Goal: Information Seeking & Learning: Learn about a topic

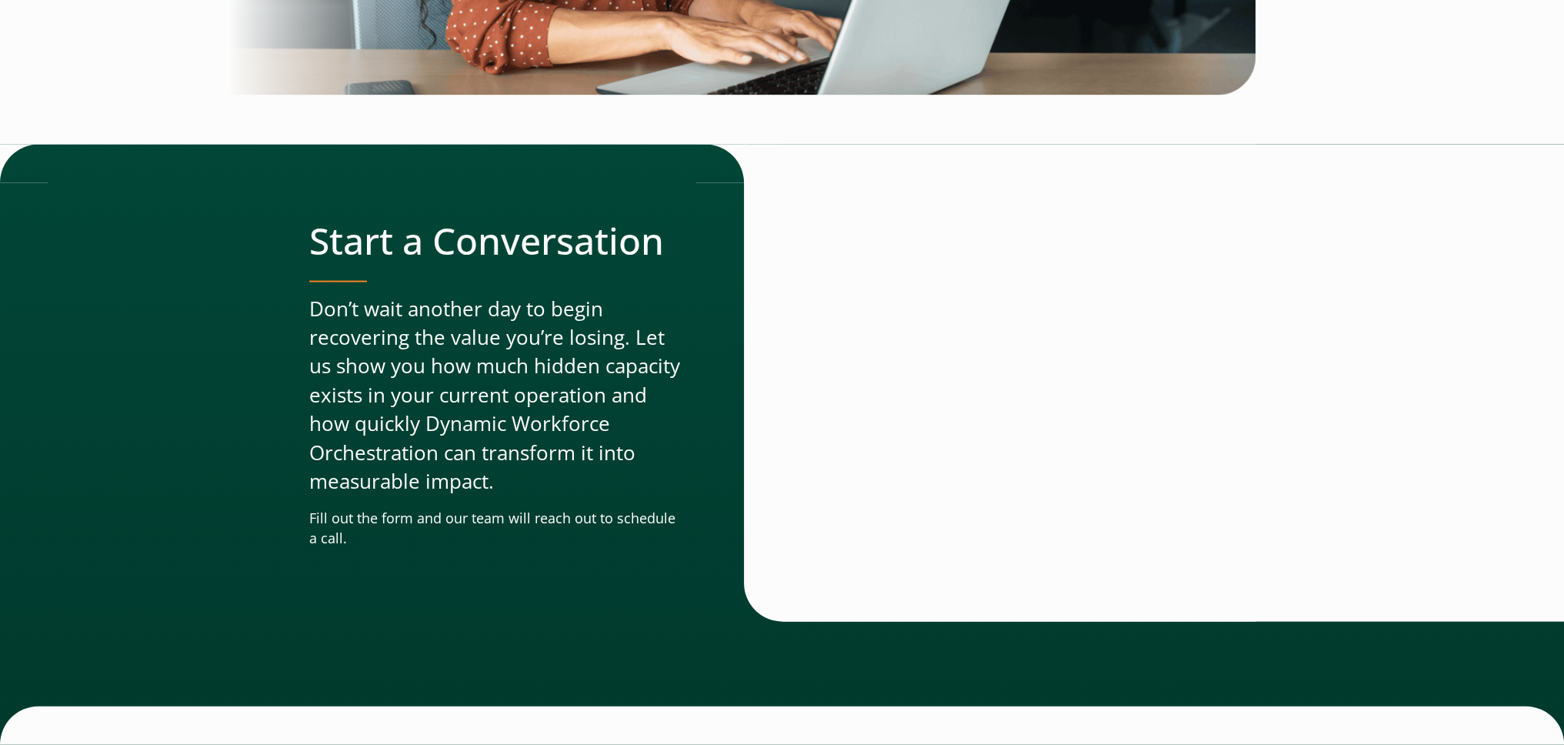
scroll to position [4624, 0]
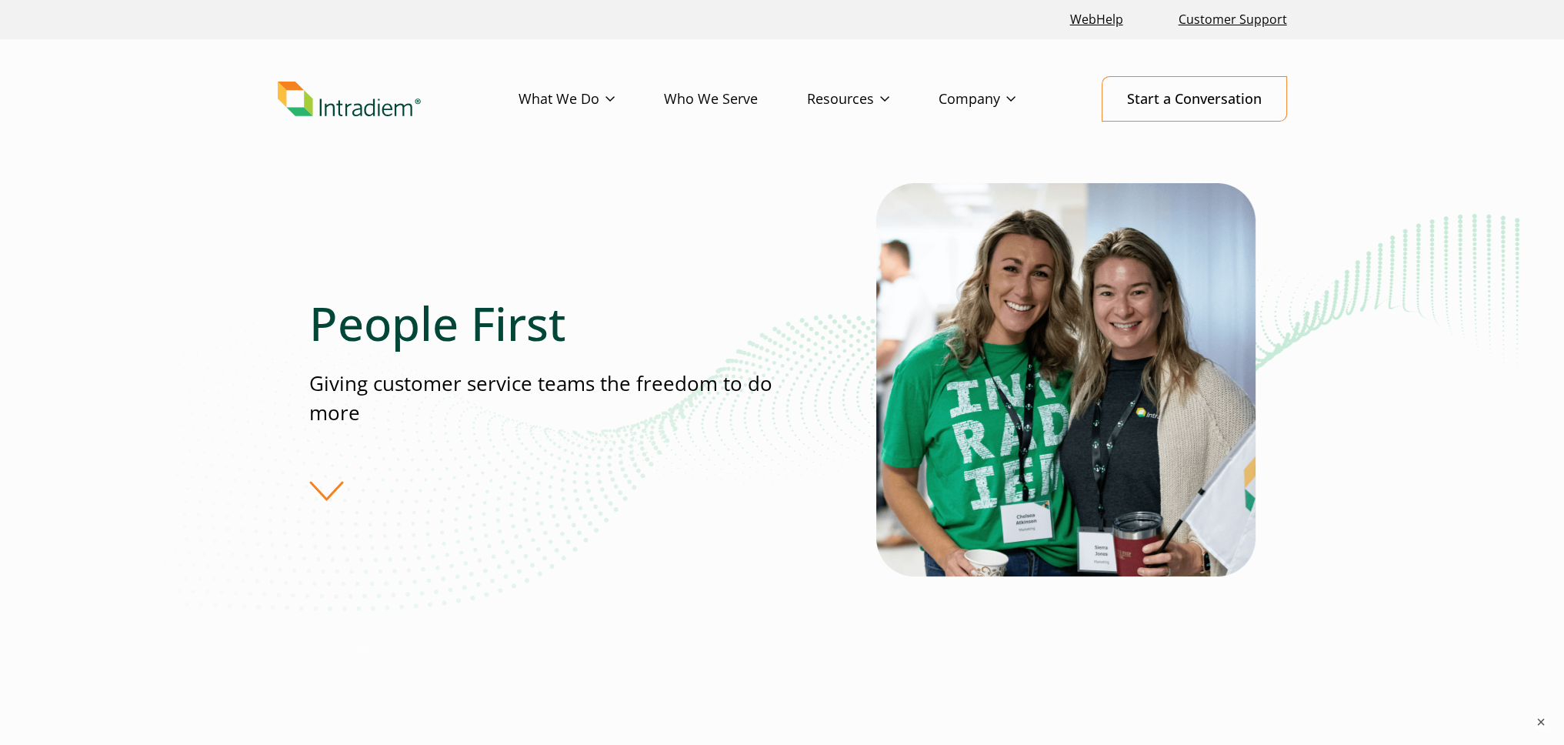
click at [314, 492] on div "People First Giving customer service teams the freedom to do more" at bounding box center [592, 397] width 567 height 205
click at [320, 484] on div "People First Giving customer service teams the freedom to do more" at bounding box center [592, 397] width 567 height 205
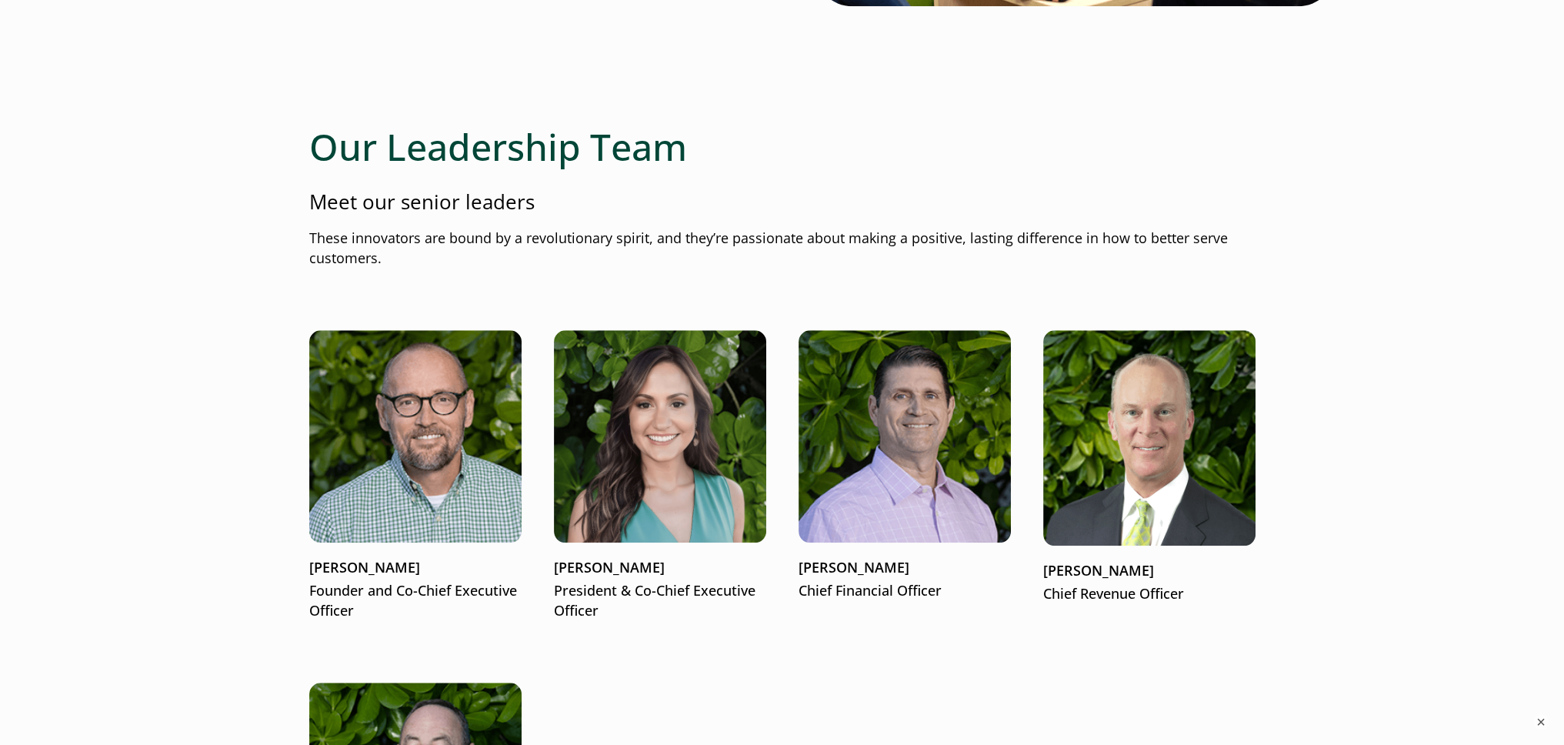
scroll to position [1923, 0]
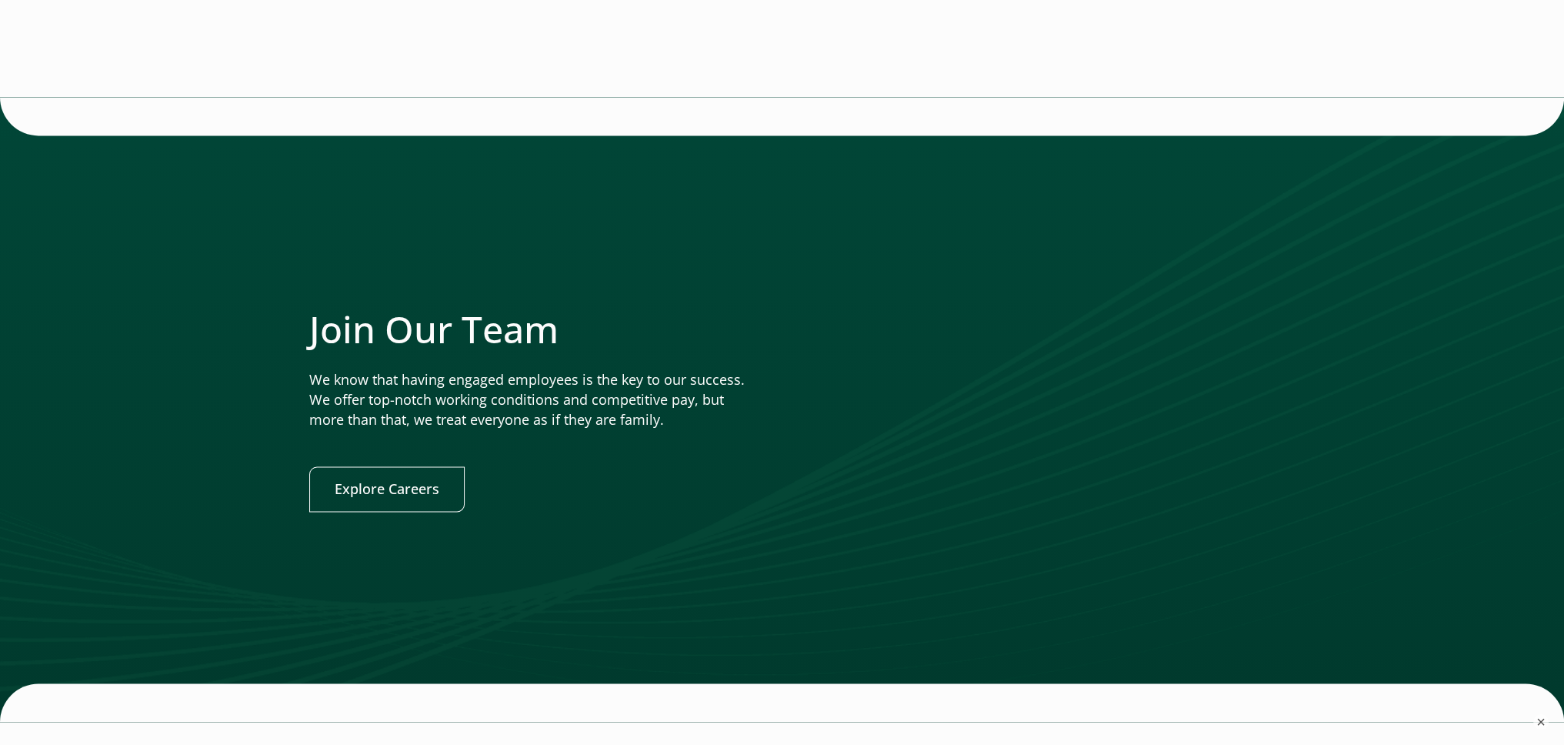
scroll to position [3231, 0]
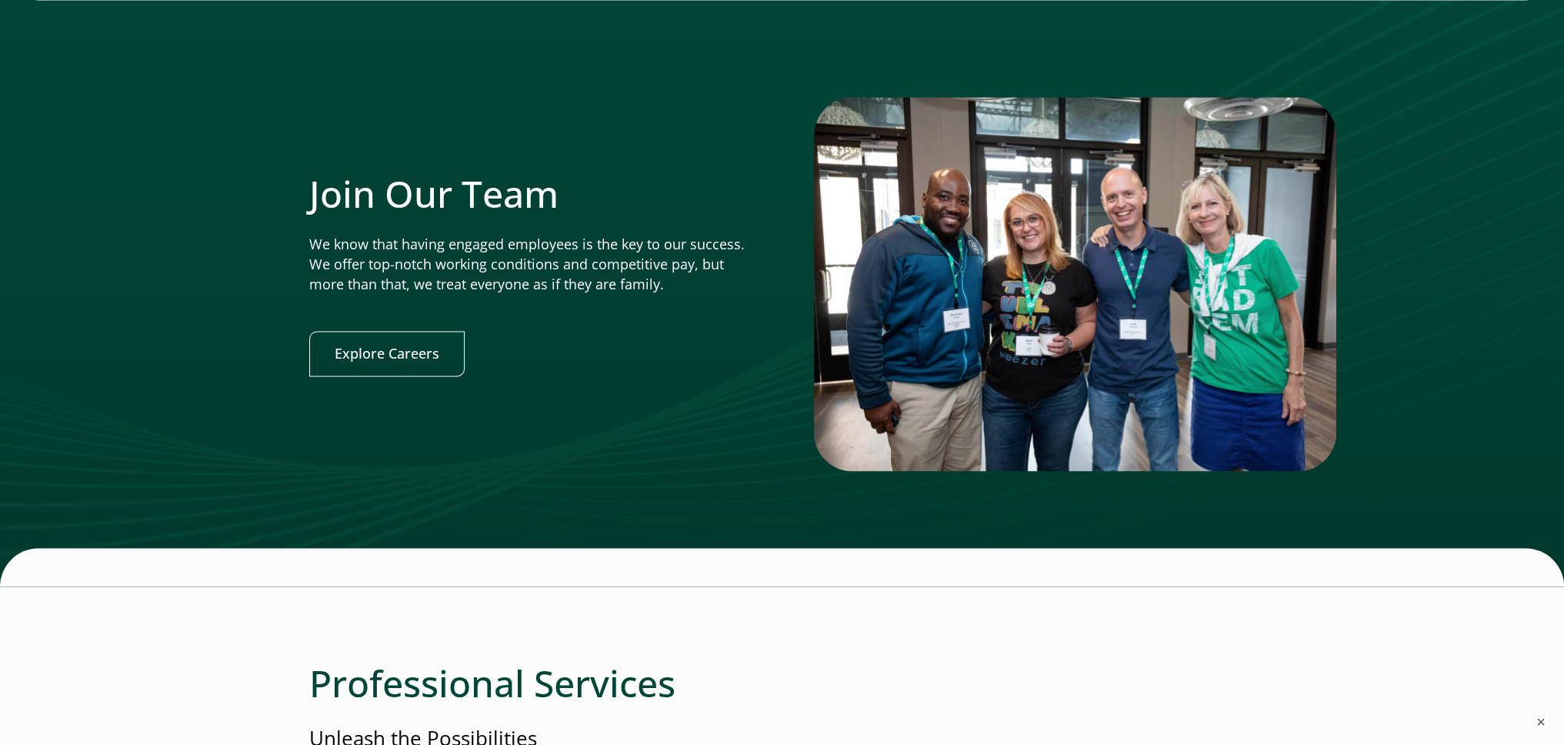
click at [955, 332] on img at bounding box center [1075, 284] width 522 height 374
click at [954, 332] on img at bounding box center [1075, 284] width 522 height 374
click at [954, 334] on img at bounding box center [1075, 284] width 522 height 374
click at [951, 338] on img at bounding box center [1075, 284] width 522 height 374
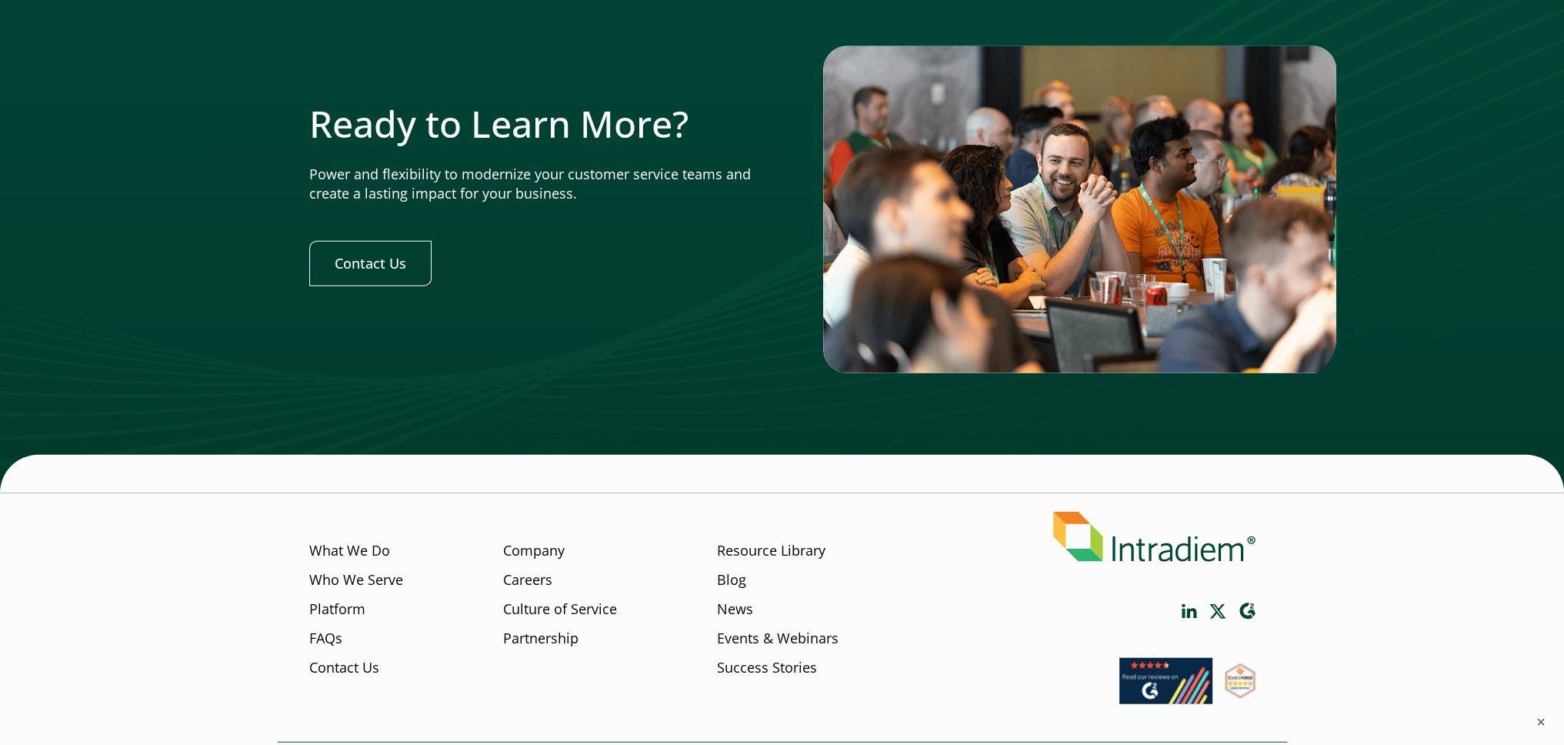
scroll to position [4794, 0]
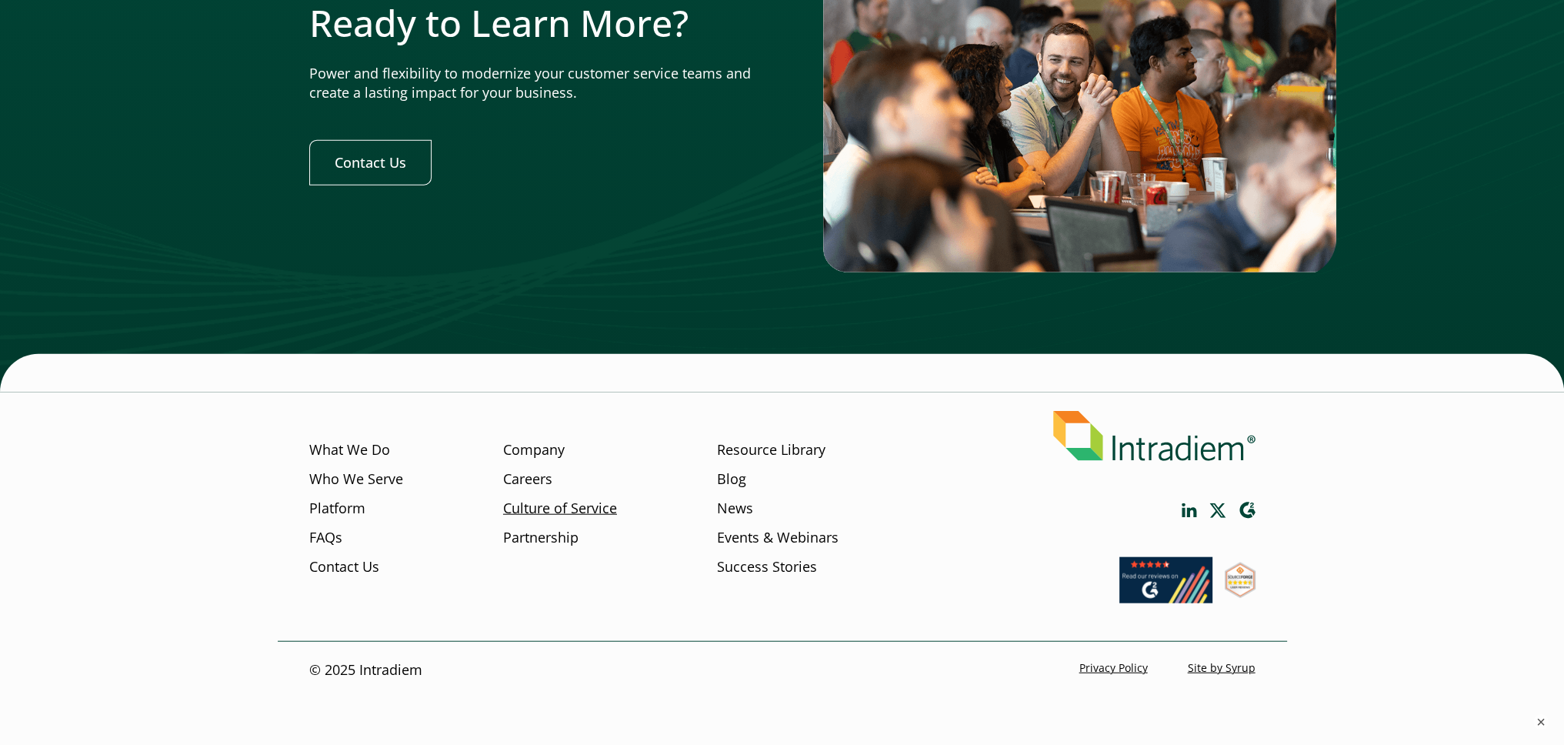
click at [552, 506] on link "Culture of Service" at bounding box center [560, 508] width 114 height 20
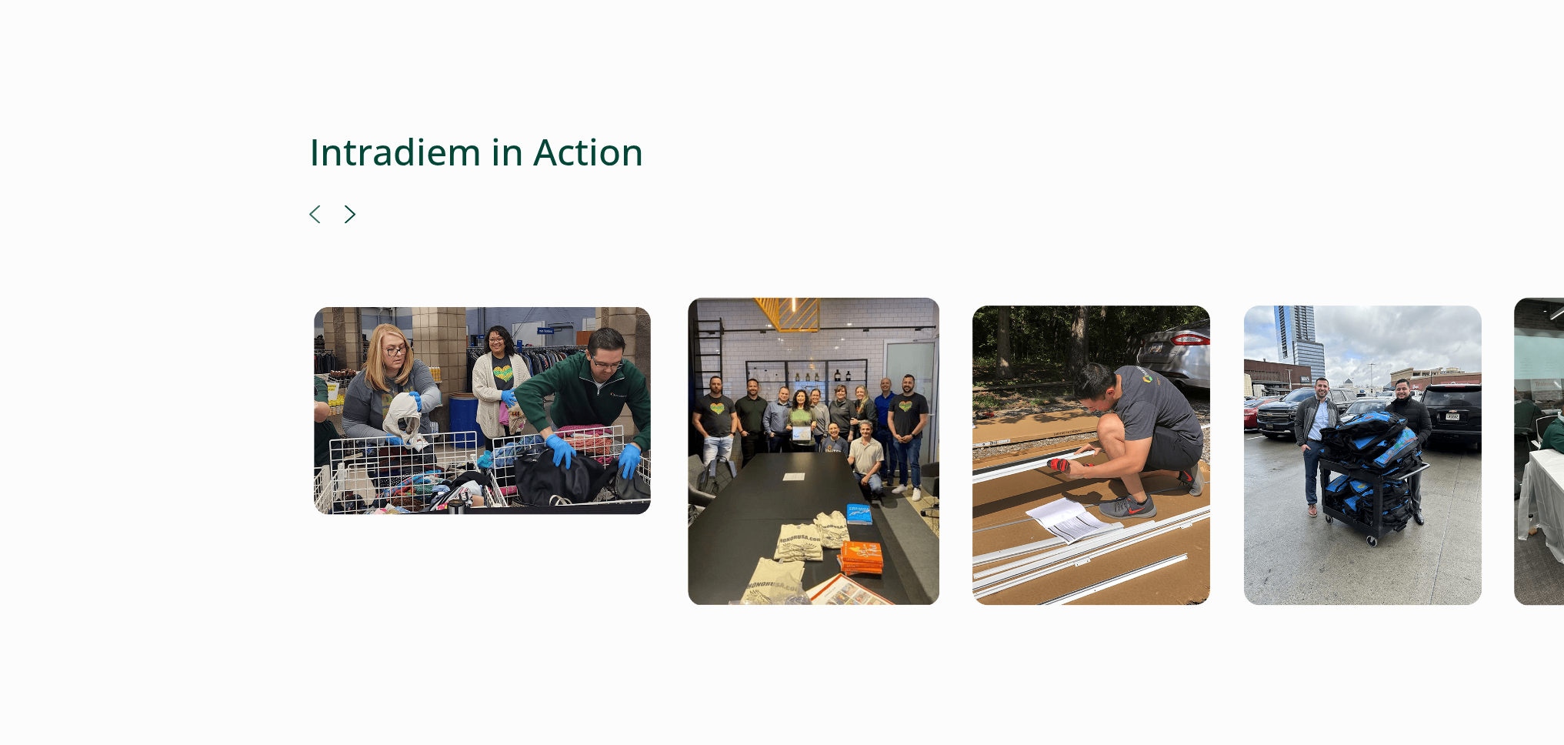
scroll to position [2846, 6]
click at [345, 205] on button "Next" at bounding box center [350, 214] width 11 height 18
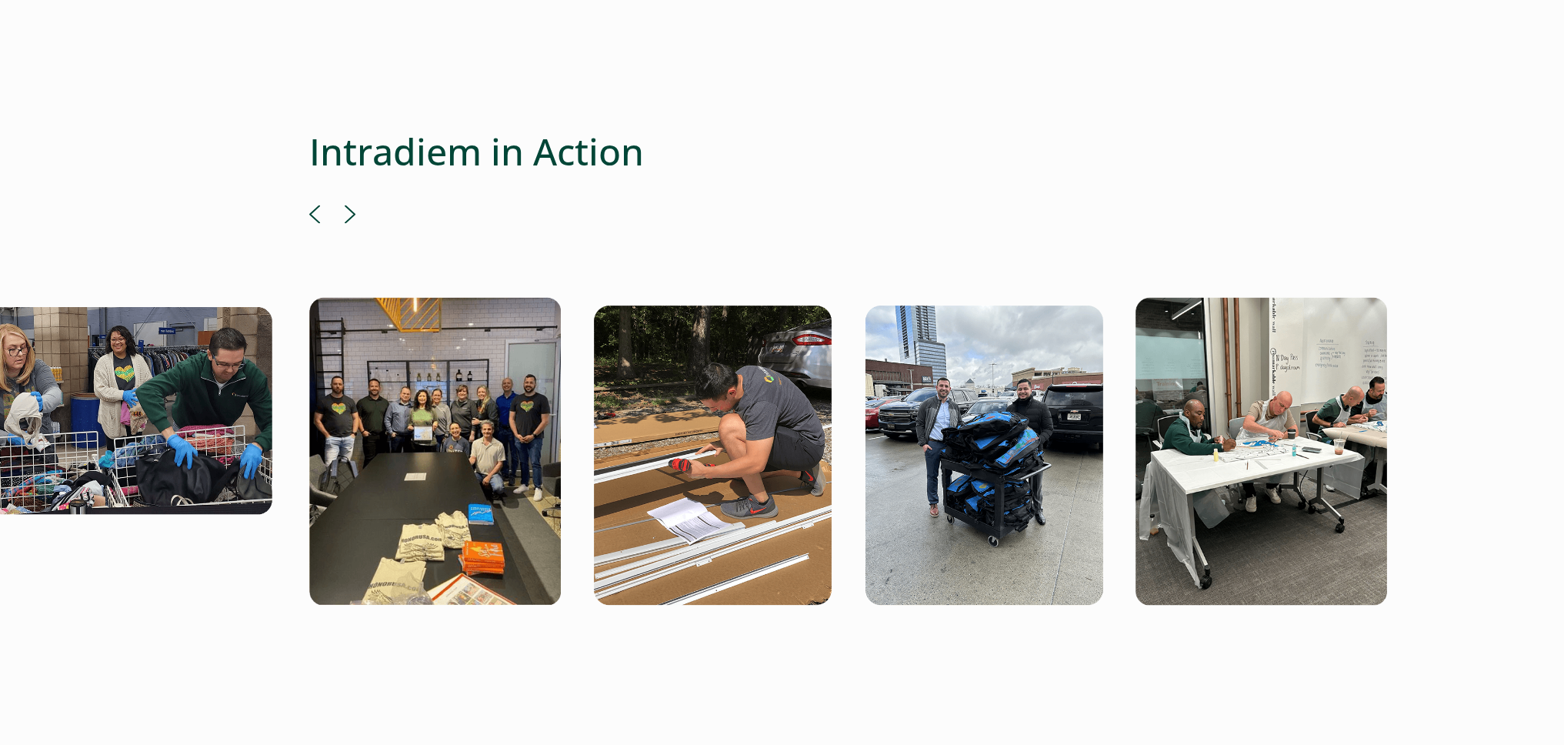
click at [345, 205] on button "Next" at bounding box center [350, 214] width 11 height 18
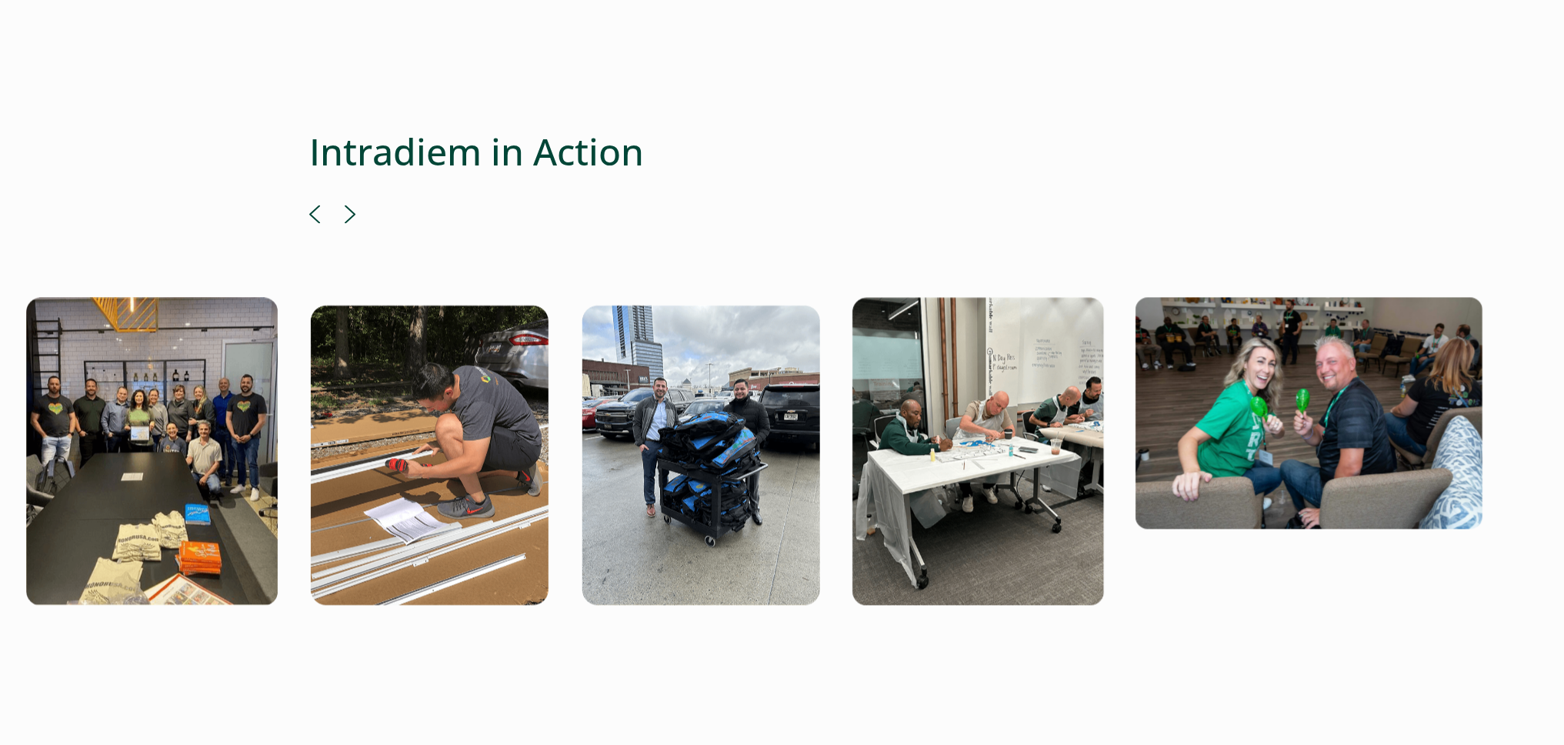
click at [345, 205] on button "Next" at bounding box center [350, 214] width 11 height 18
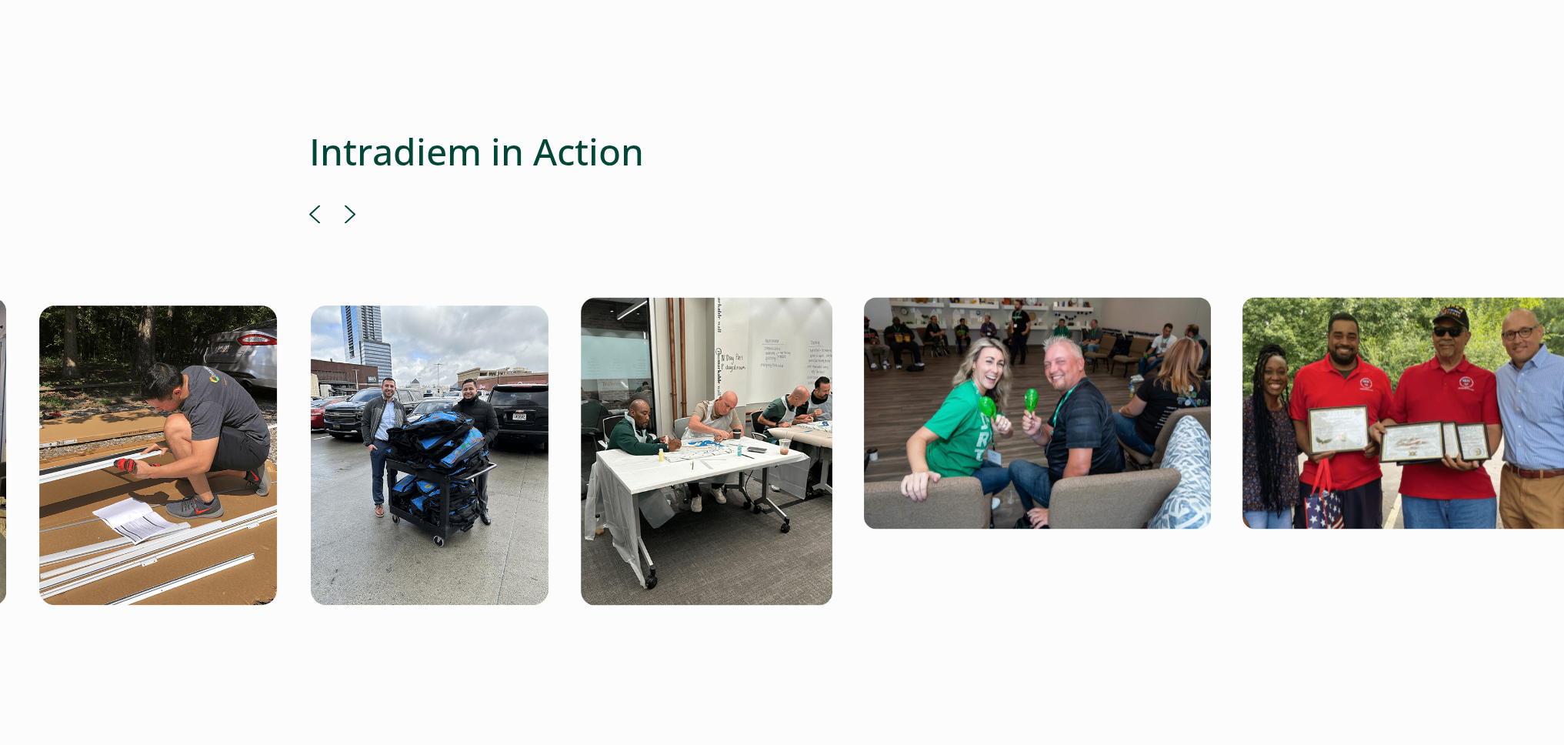
click at [345, 205] on button "Next" at bounding box center [350, 214] width 11 height 18
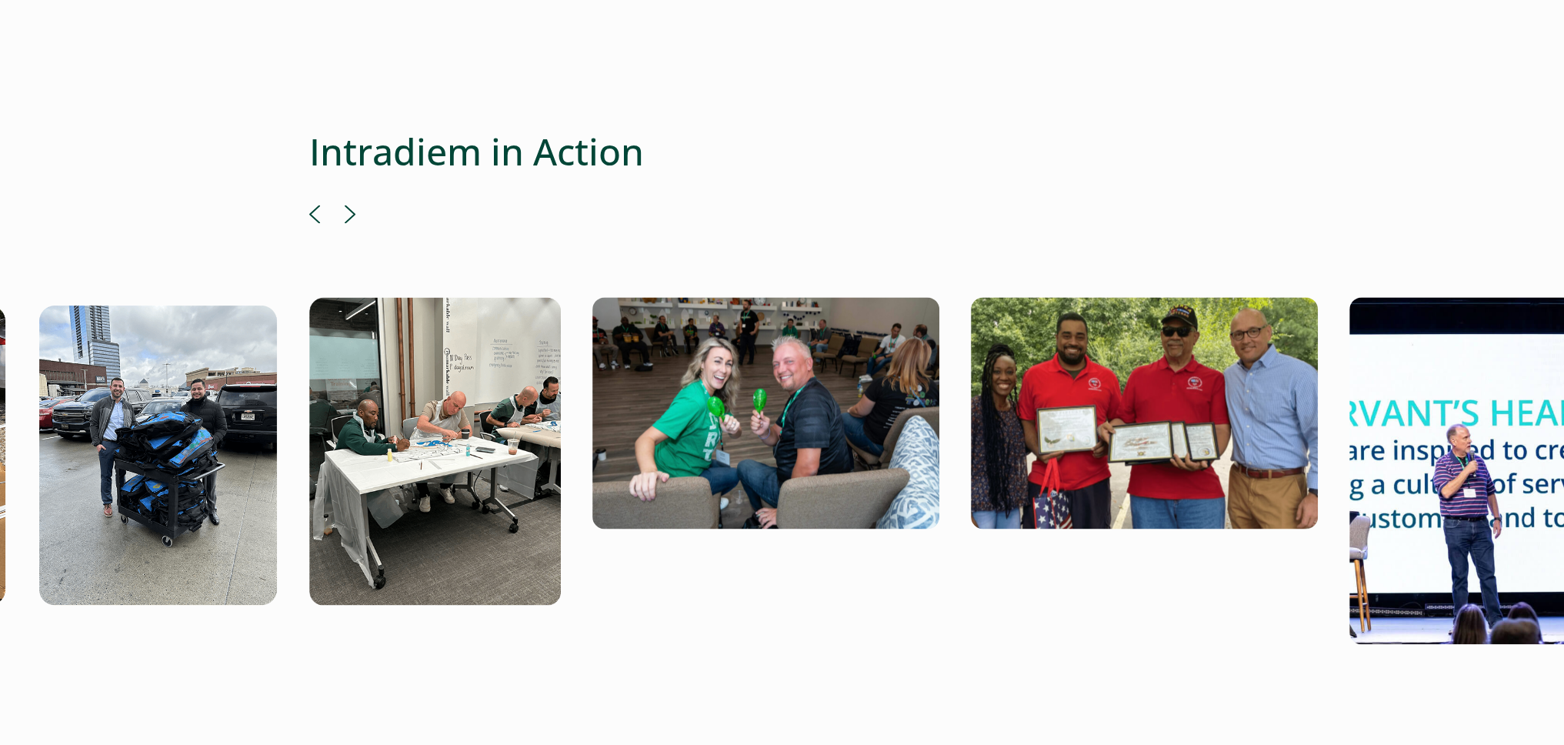
click at [345, 205] on button "Next" at bounding box center [350, 214] width 11 height 18
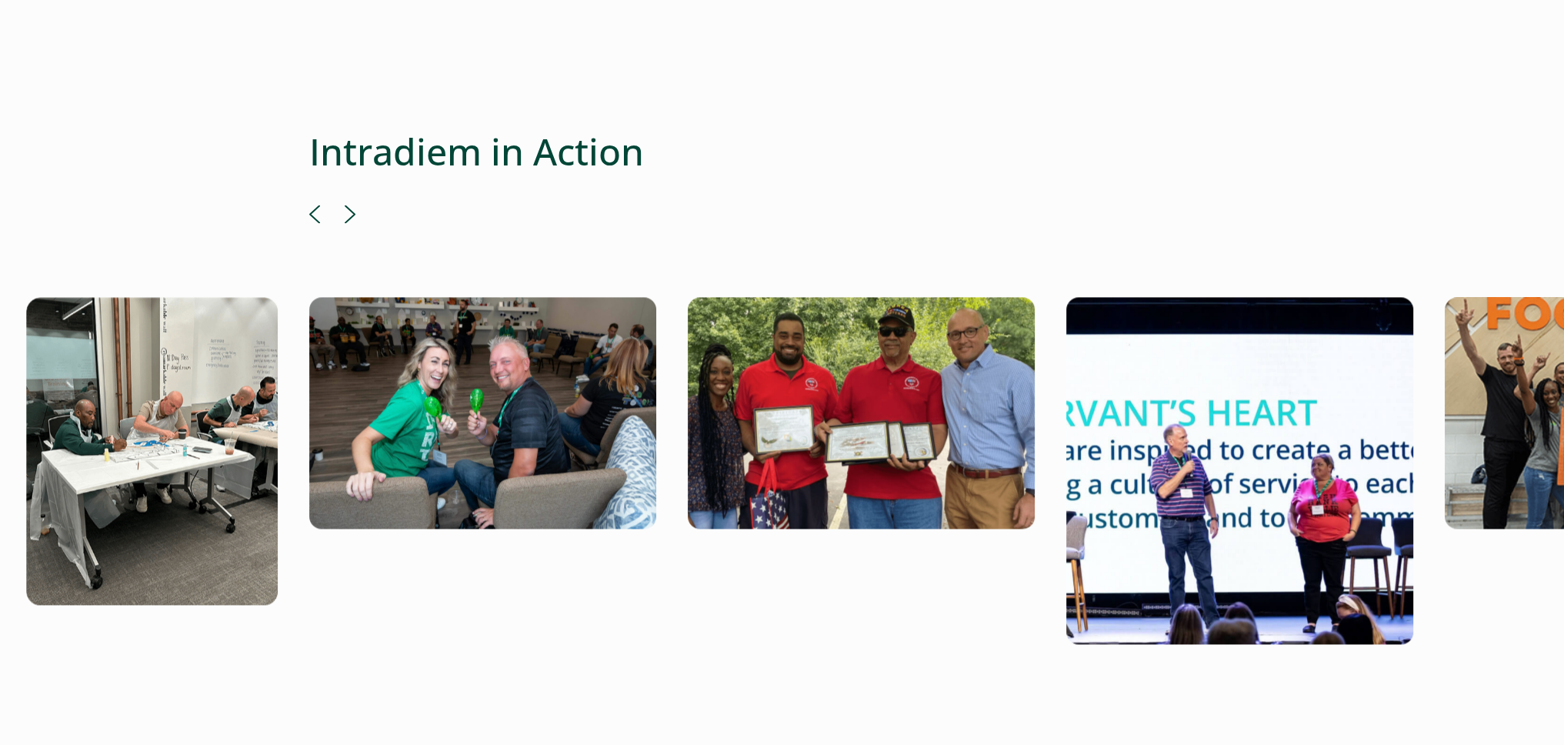
click at [345, 205] on button "Next" at bounding box center [350, 214] width 11 height 18
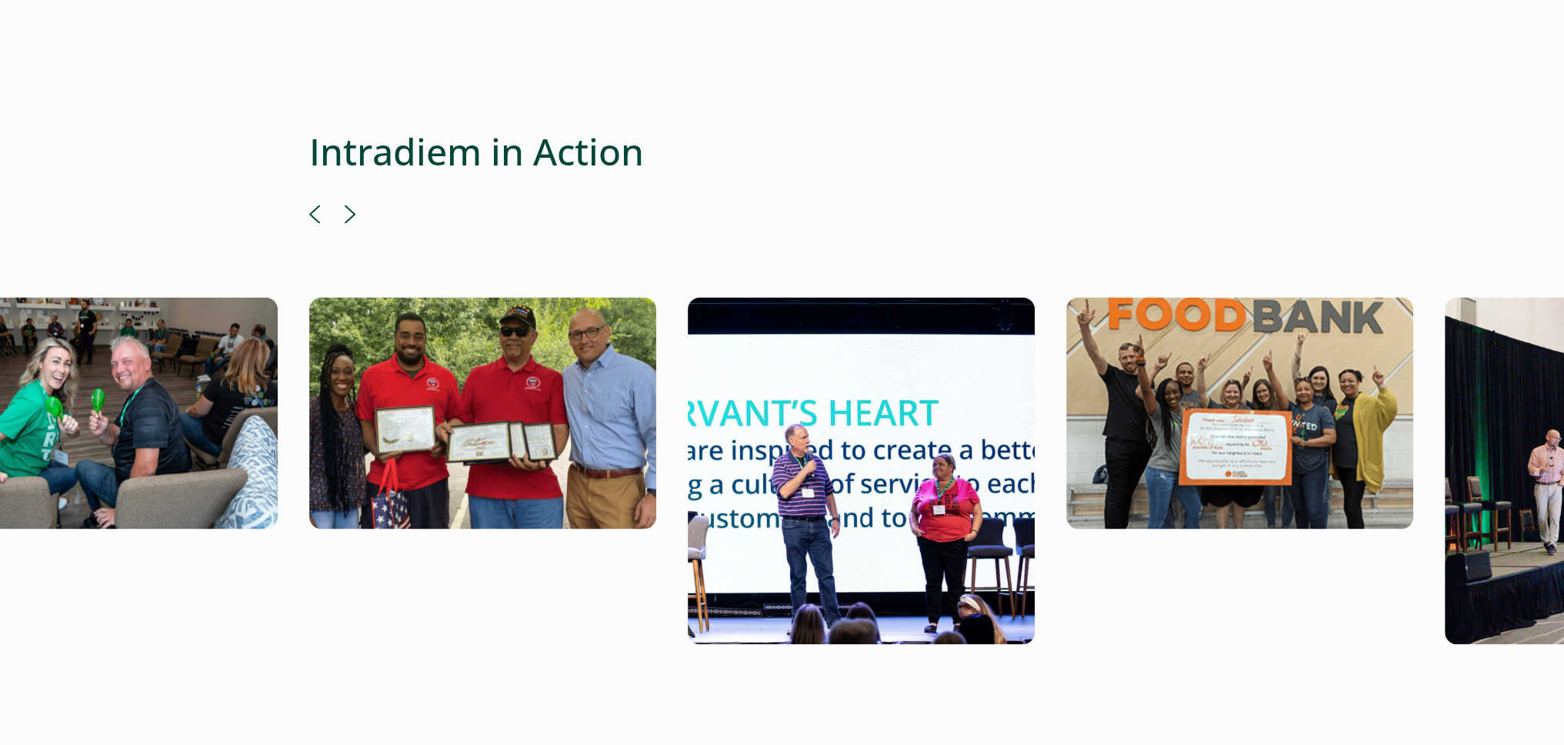
click at [345, 205] on button "Next" at bounding box center [350, 214] width 11 height 18
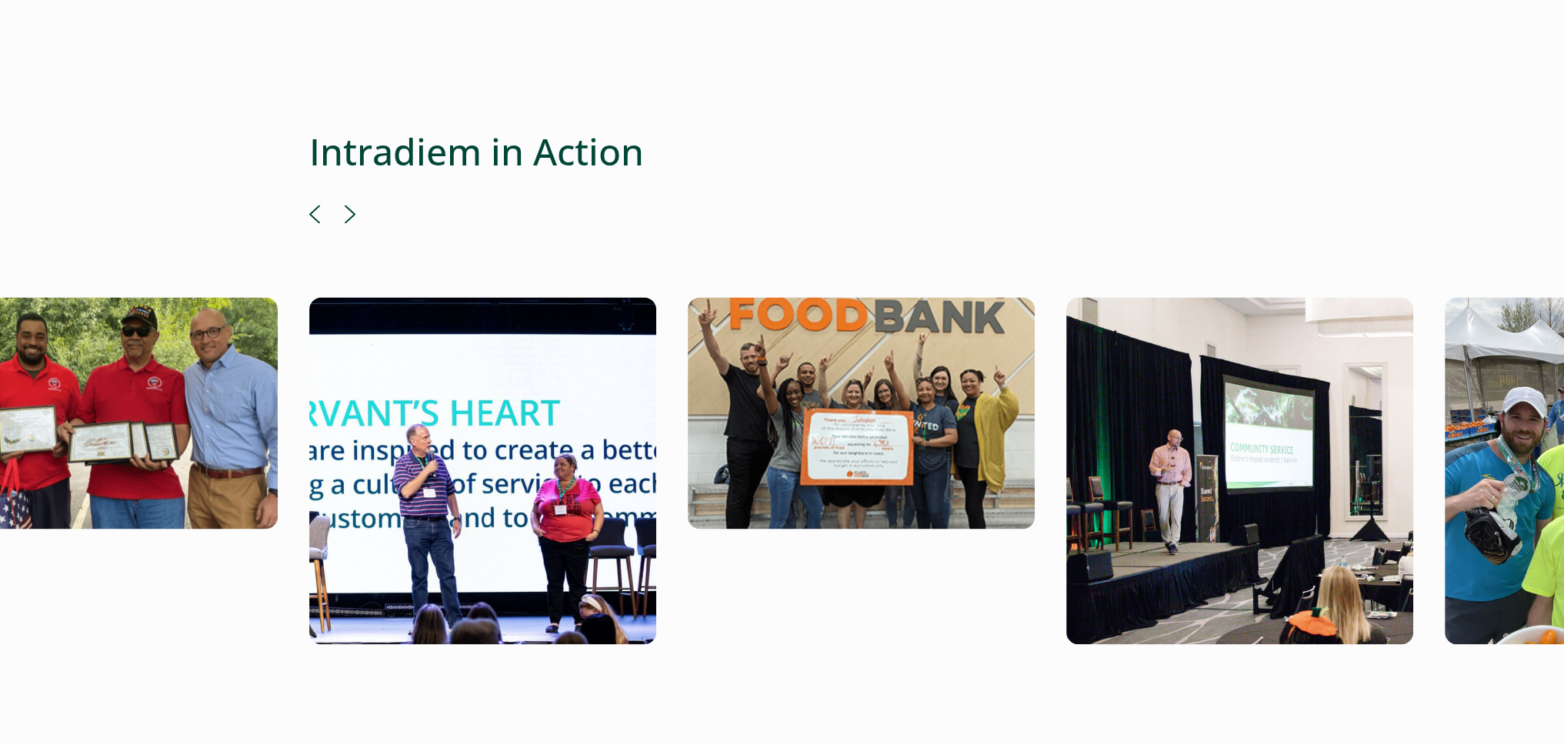
click at [345, 205] on button "Next" at bounding box center [350, 214] width 11 height 18
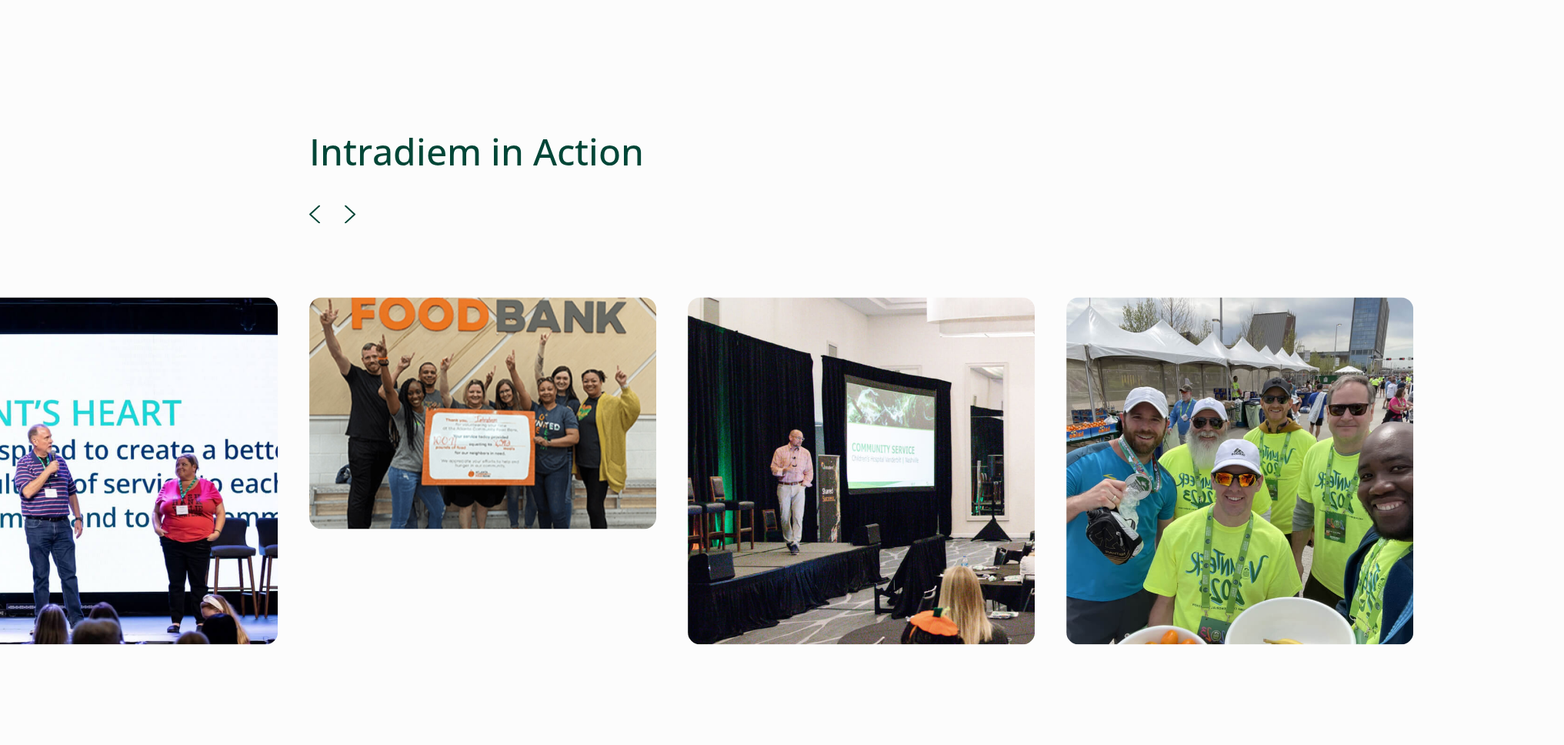
click at [345, 205] on button "Next" at bounding box center [350, 214] width 11 height 18
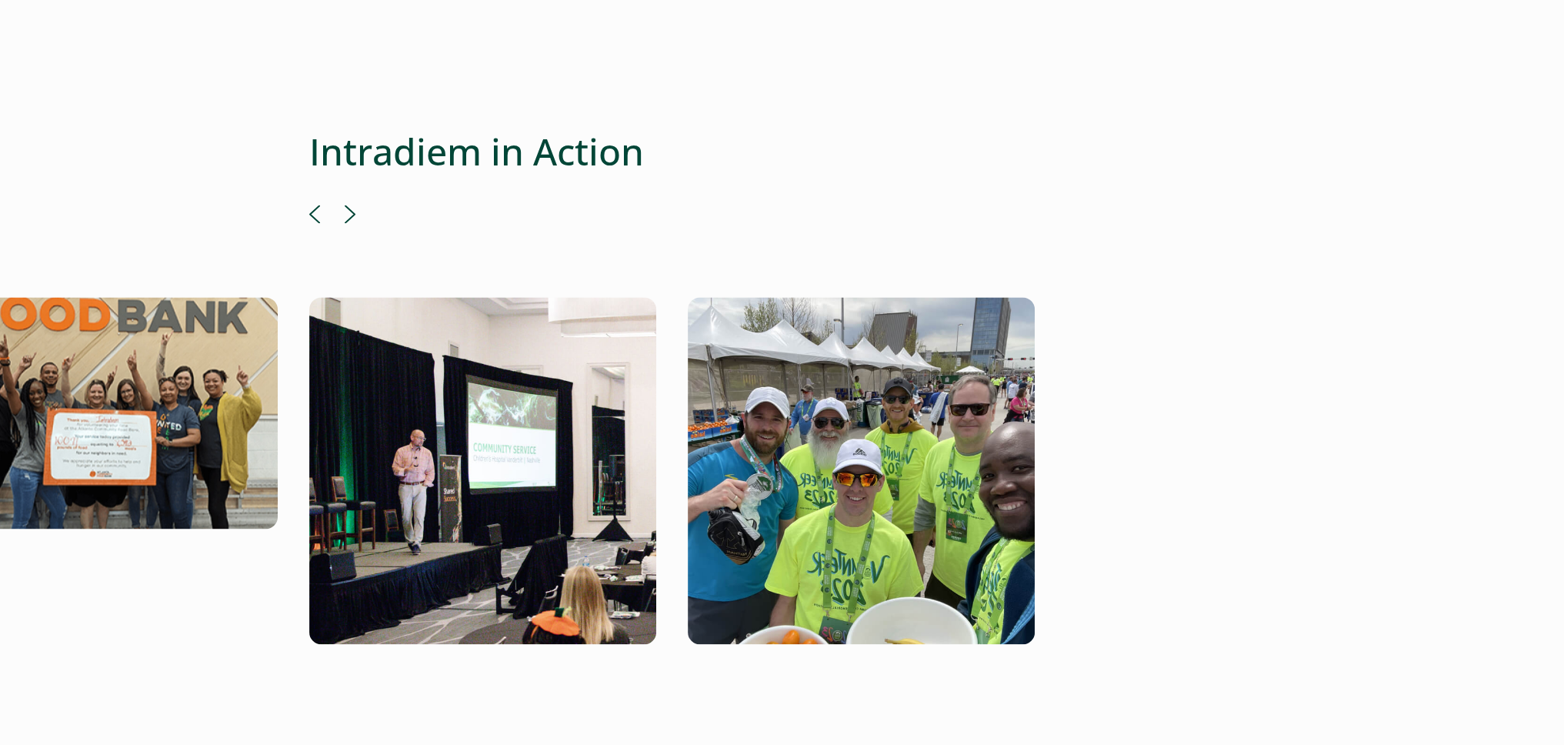
click at [345, 205] on button "Next" at bounding box center [350, 214] width 11 height 18
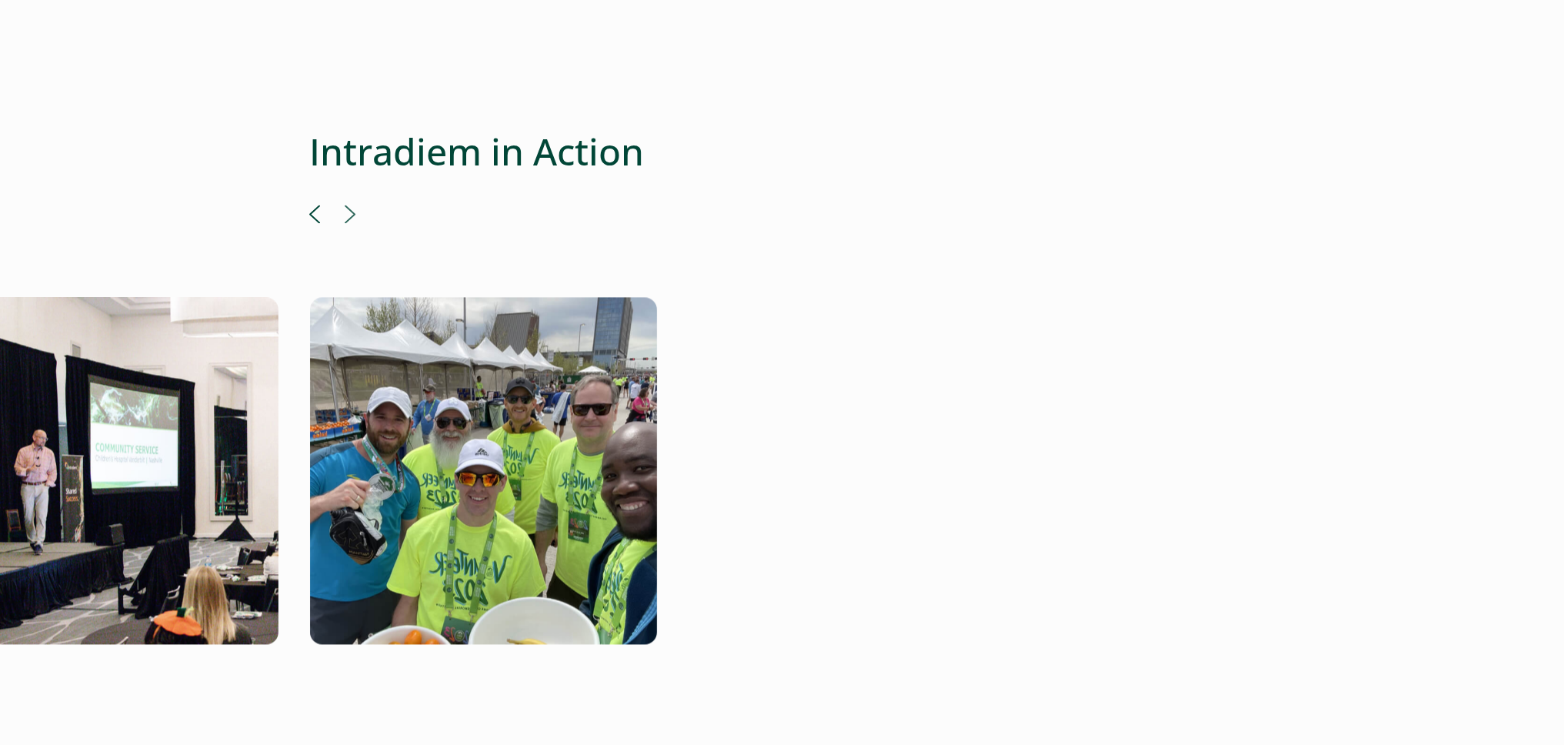
click at [342, 205] on div at bounding box center [782, 424] width 946 height 439
click at [345, 205] on div at bounding box center [782, 424] width 946 height 439
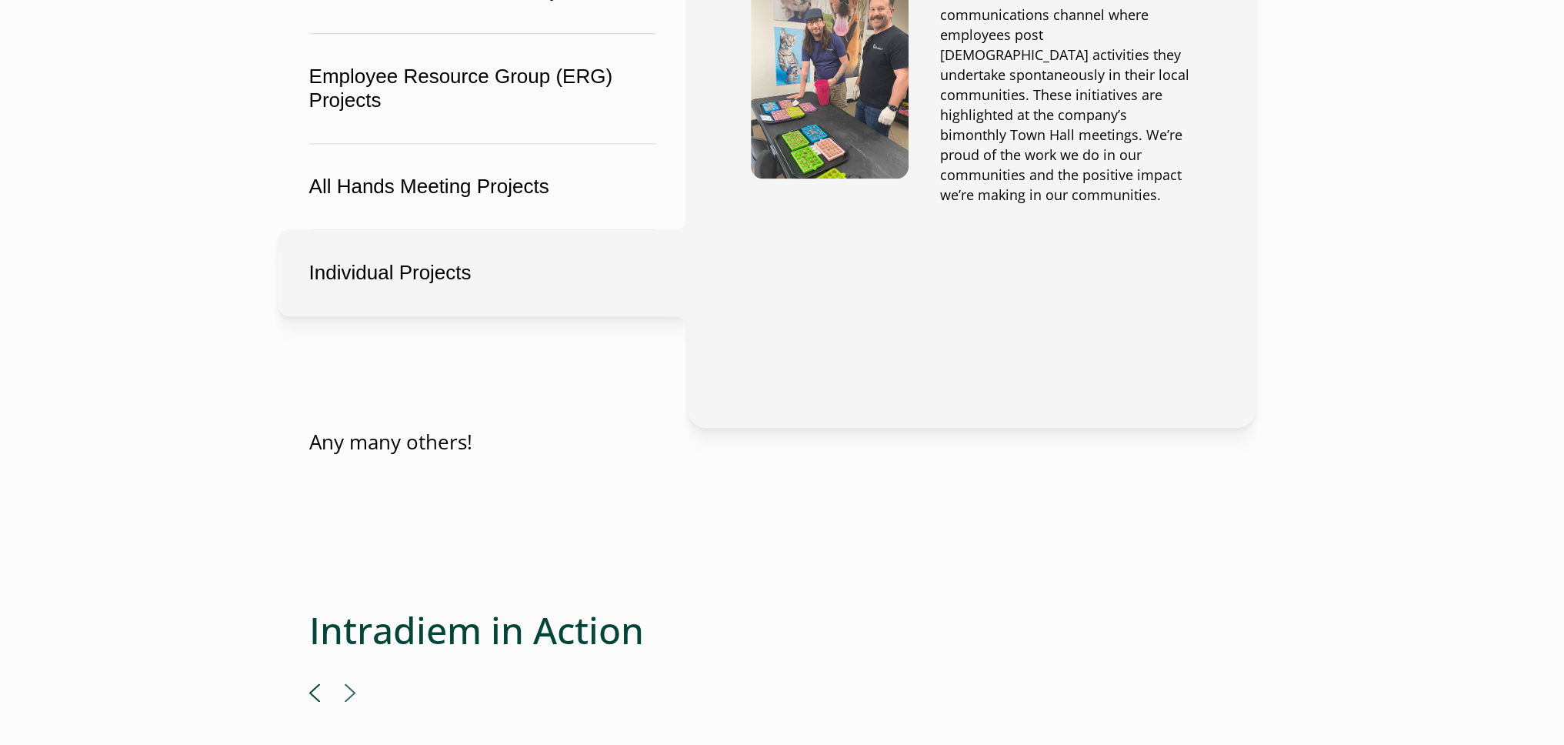
scroll to position [2154, 6]
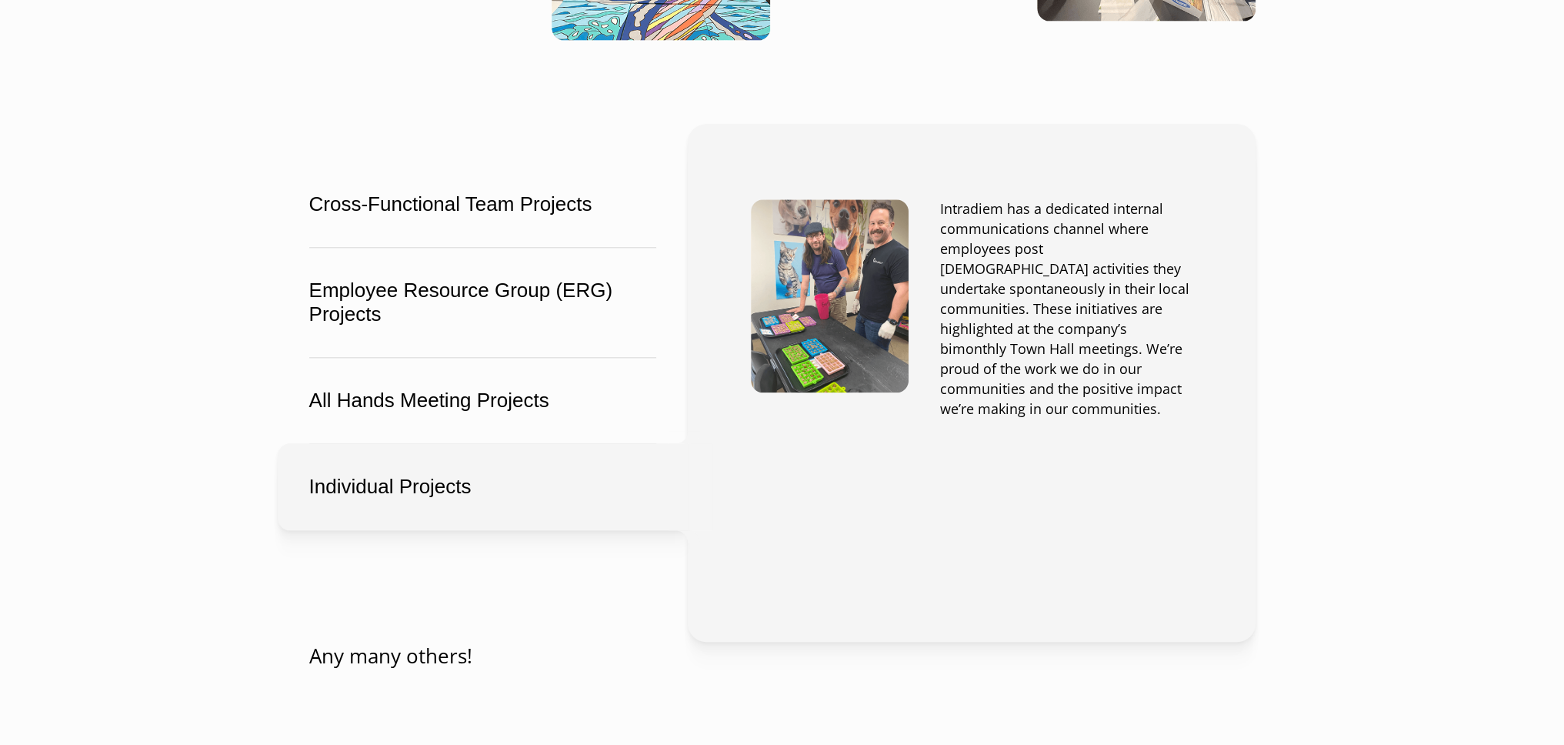
click at [834, 266] on img at bounding box center [830, 295] width 158 height 193
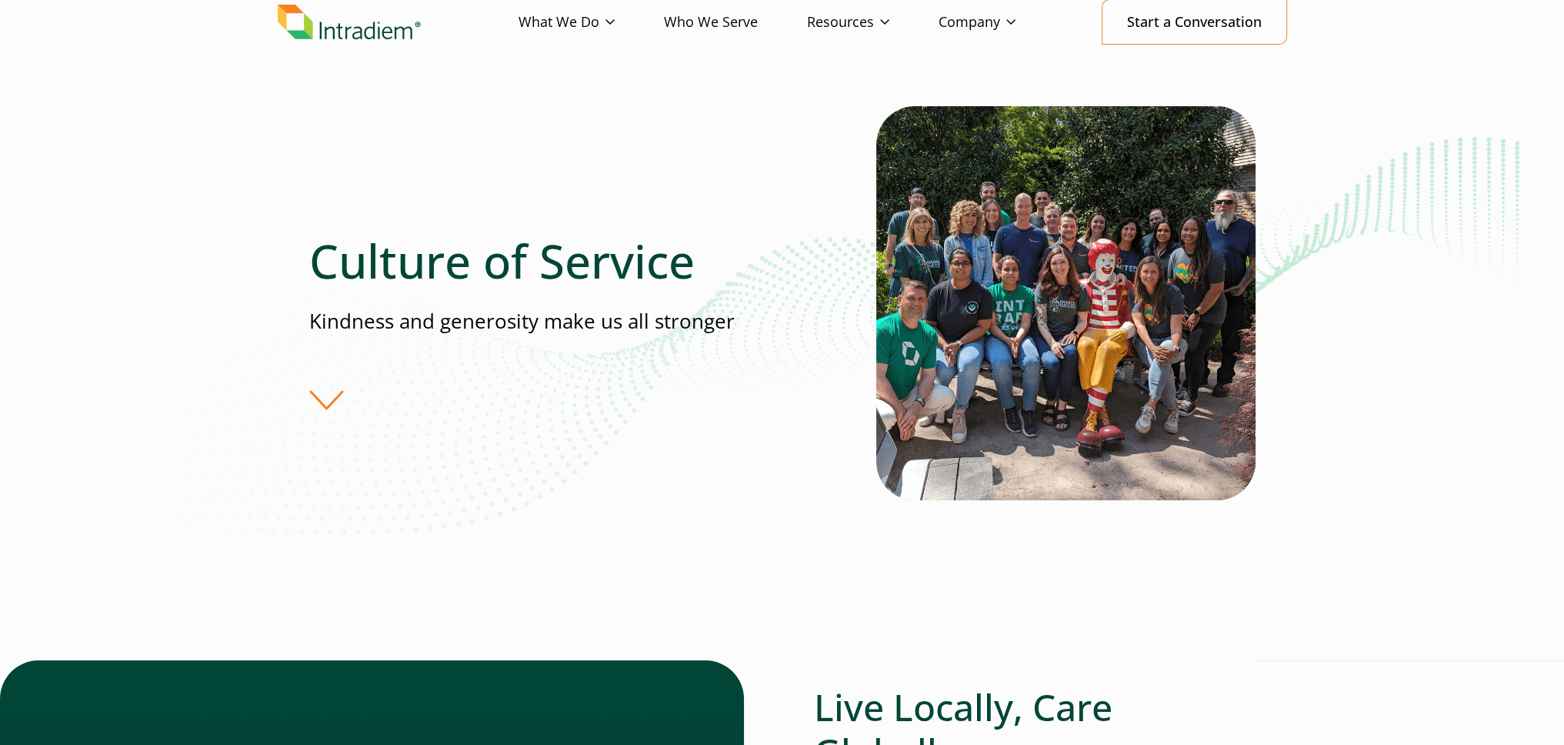
scroll to position [0, 6]
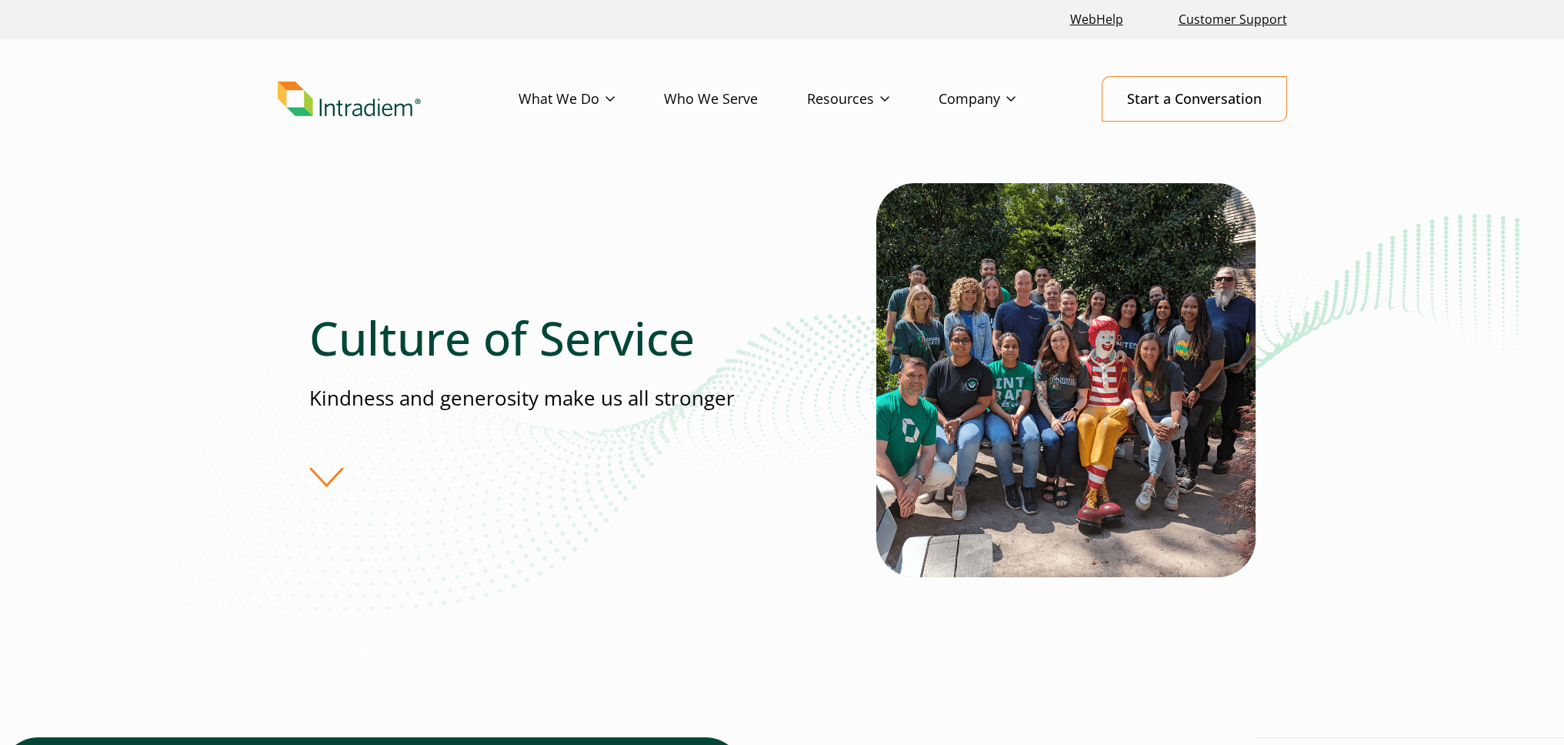
click at [754, 122] on header "Menu What We Do Platform Who We Serve Resources Blog Events & Webinars News Suc…" at bounding box center [782, 111] width 1564 height 144
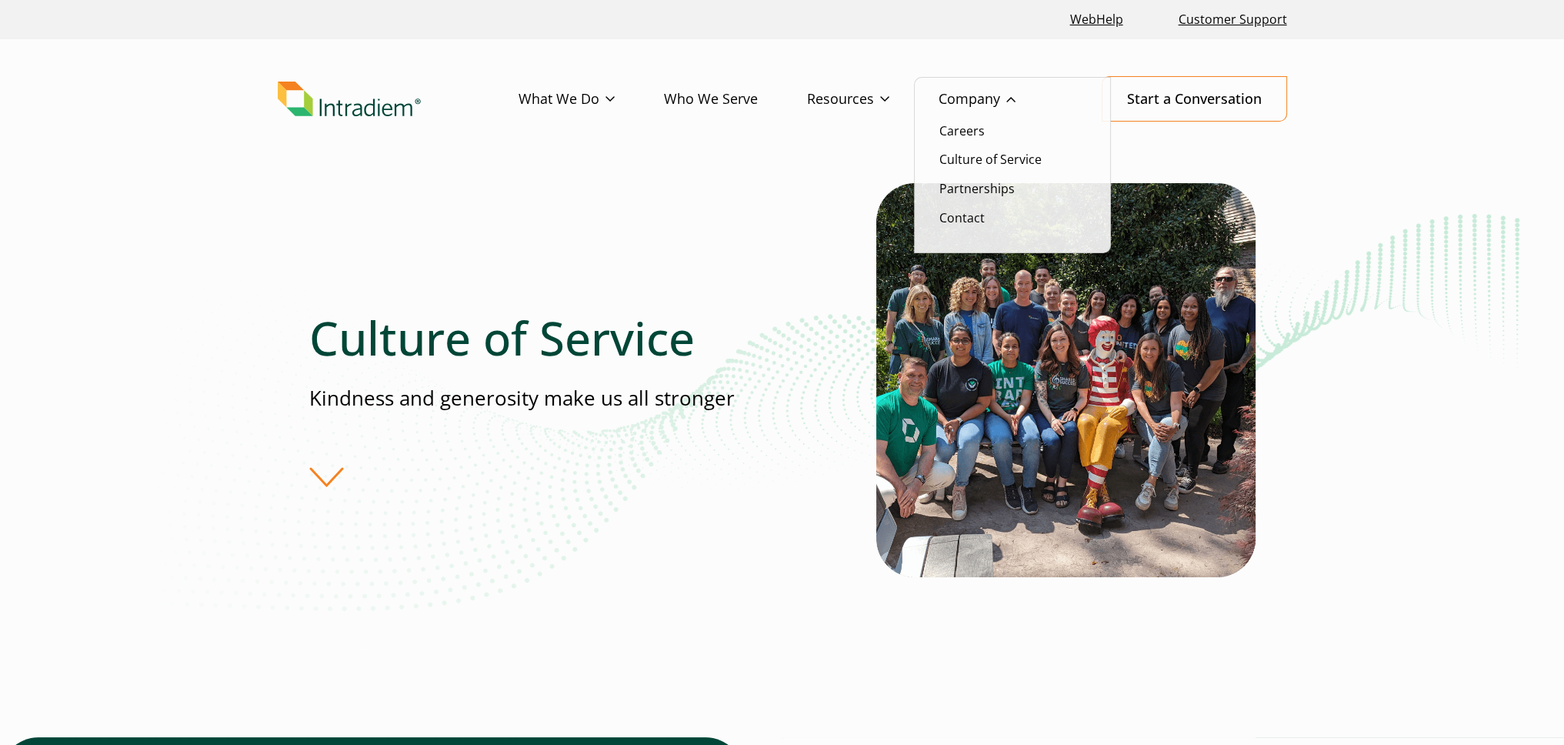
click at [949, 138] on li "Careers" at bounding box center [1012, 131] width 146 height 20
click at [951, 132] on link "Careers" at bounding box center [961, 130] width 45 height 17
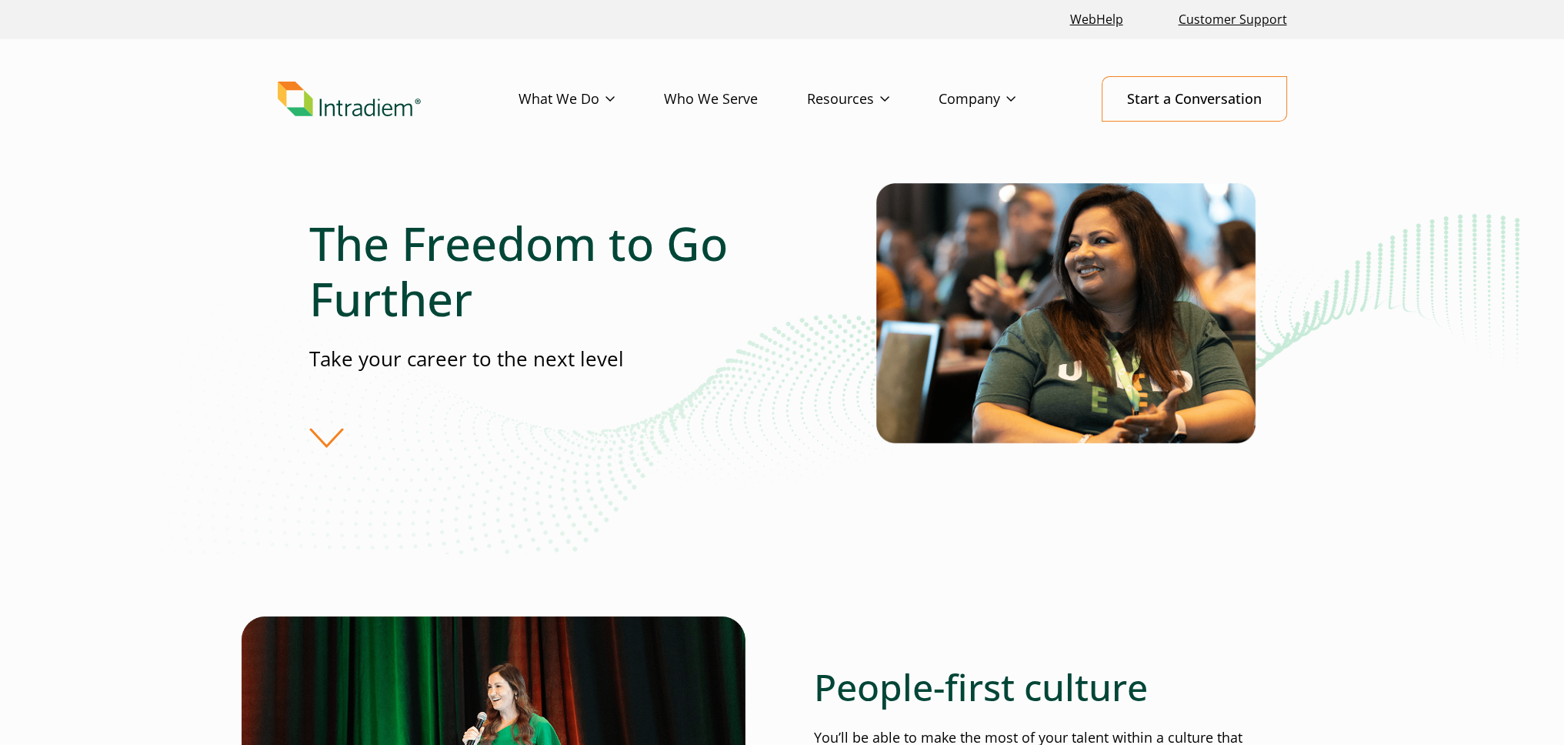
click at [363, 104] on img "Link to homepage of Intradiem" at bounding box center [349, 99] width 143 height 35
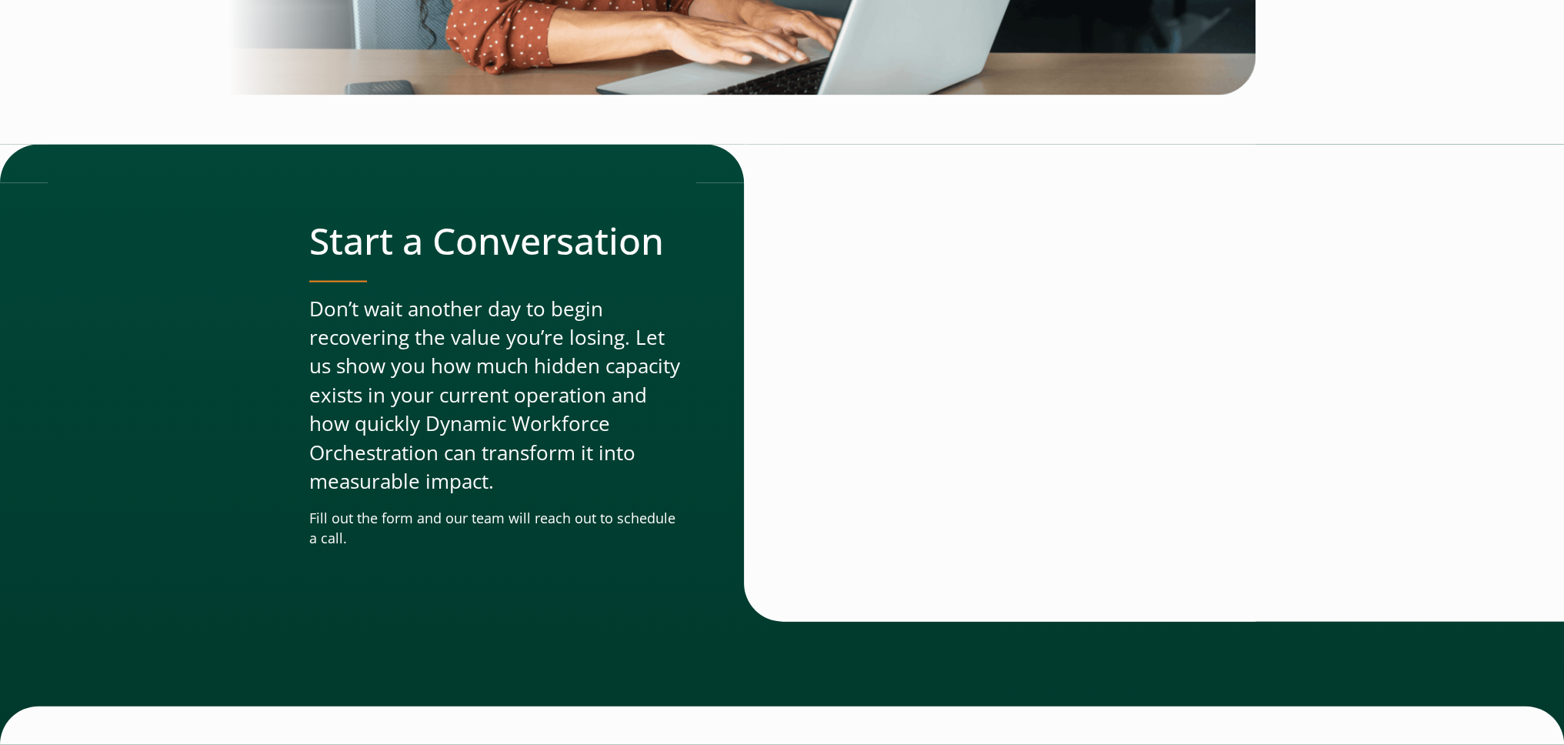
scroll to position [4624, 0]
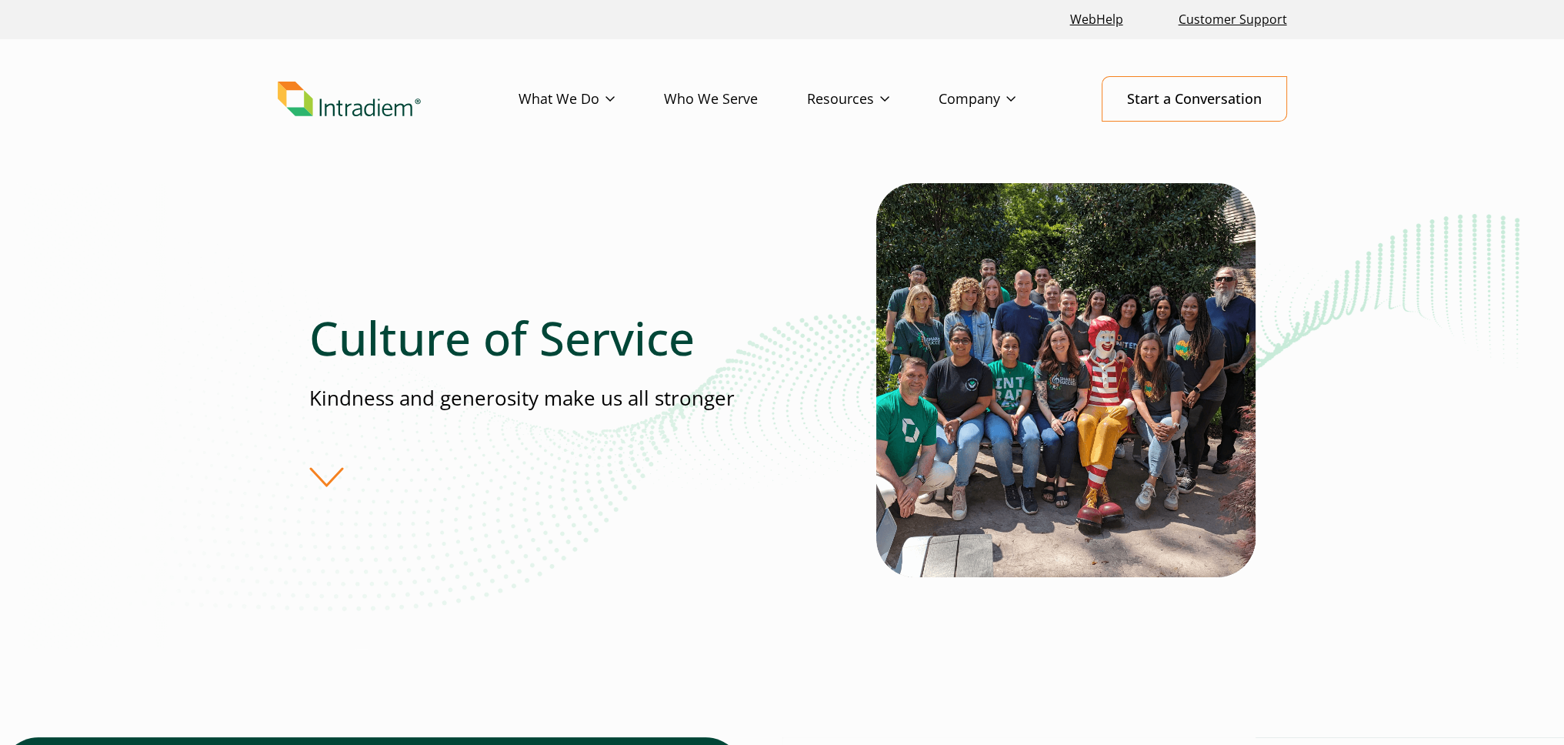
click at [330, 473] on div "Culture of Service Kindness and generosity make us all stronger" at bounding box center [592, 398] width 567 height 176
click at [346, 473] on div "Culture of Service Kindness and generosity make us all stronger" at bounding box center [782, 398] width 946 height 431
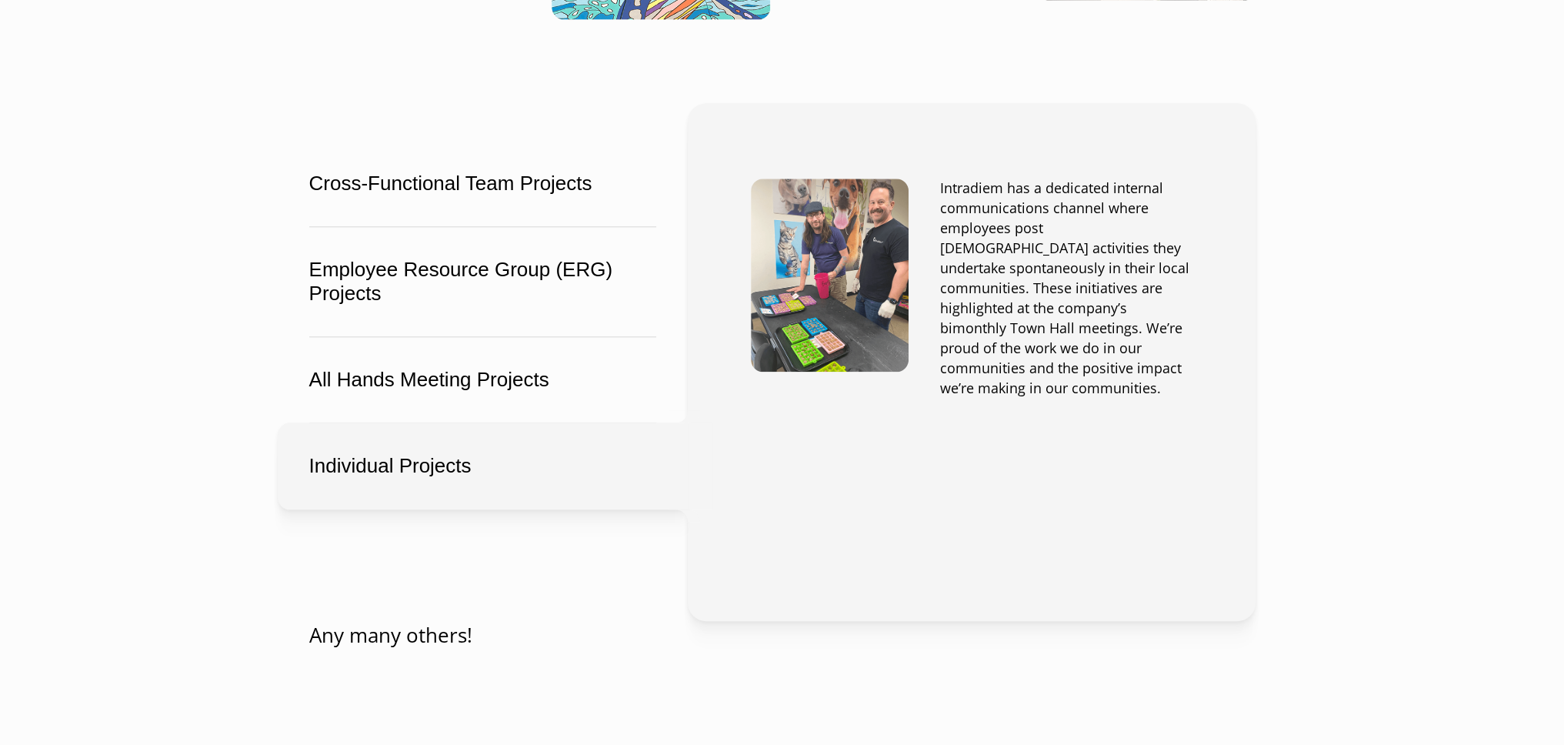
scroll to position [2154, 0]
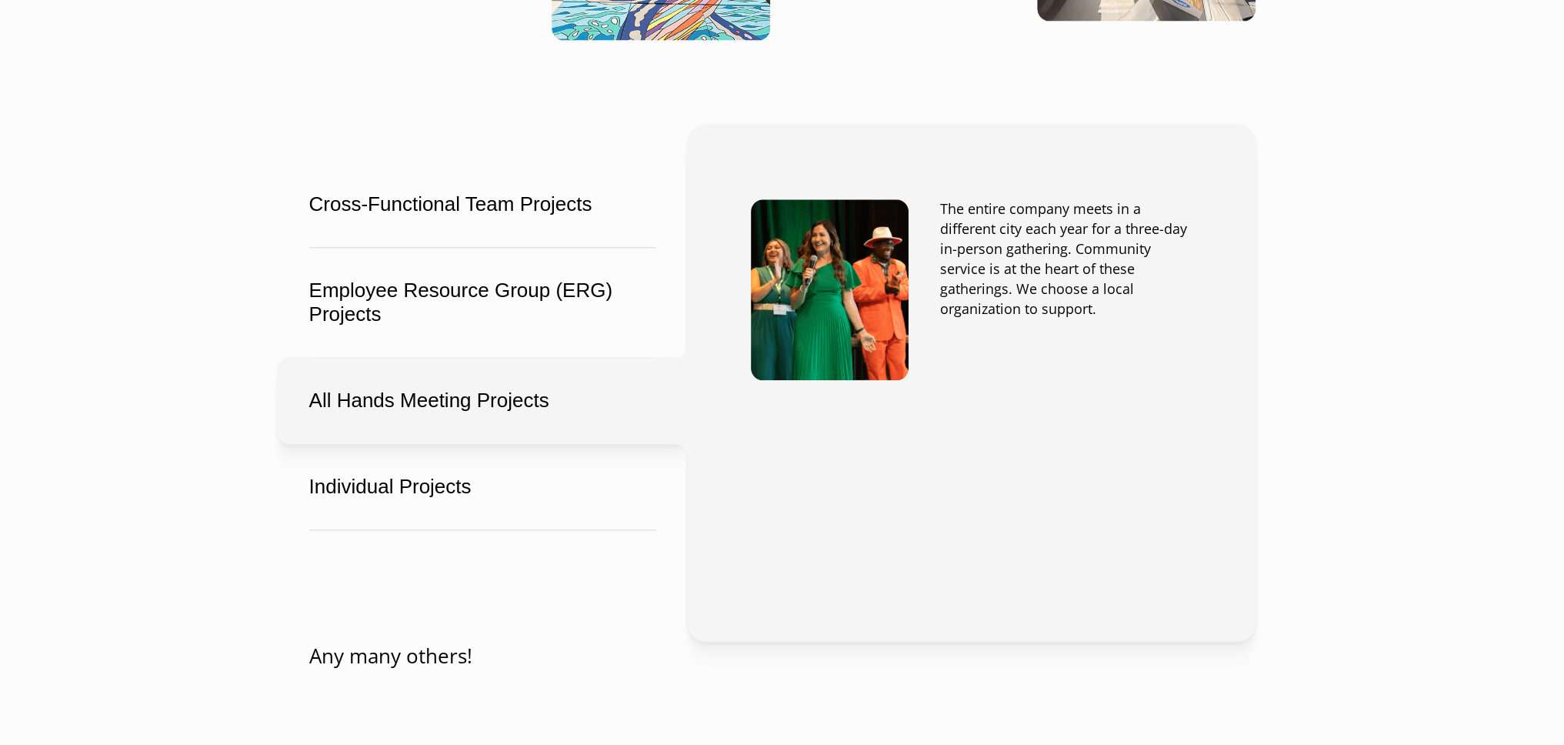
click at [406, 381] on button "All Hands Meeting Projects" at bounding box center [483, 400] width 410 height 87
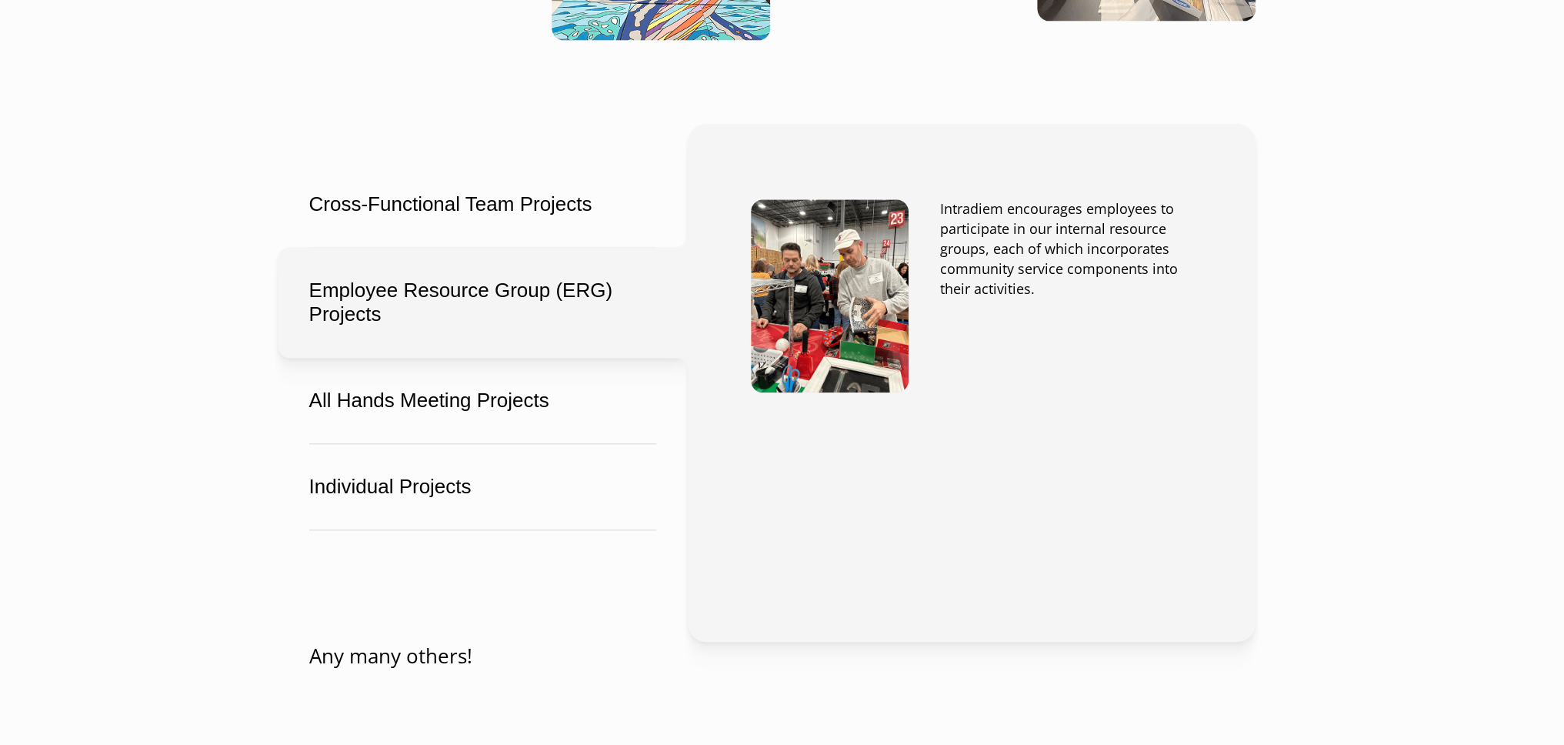
click at [382, 274] on button "Employee Resource Group (ERG) Projects" at bounding box center [483, 302] width 410 height 111
click at [1132, 239] on p "Intradiem encourages employees to participate in our internal resource groups, …" at bounding box center [1066, 249] width 252 height 100
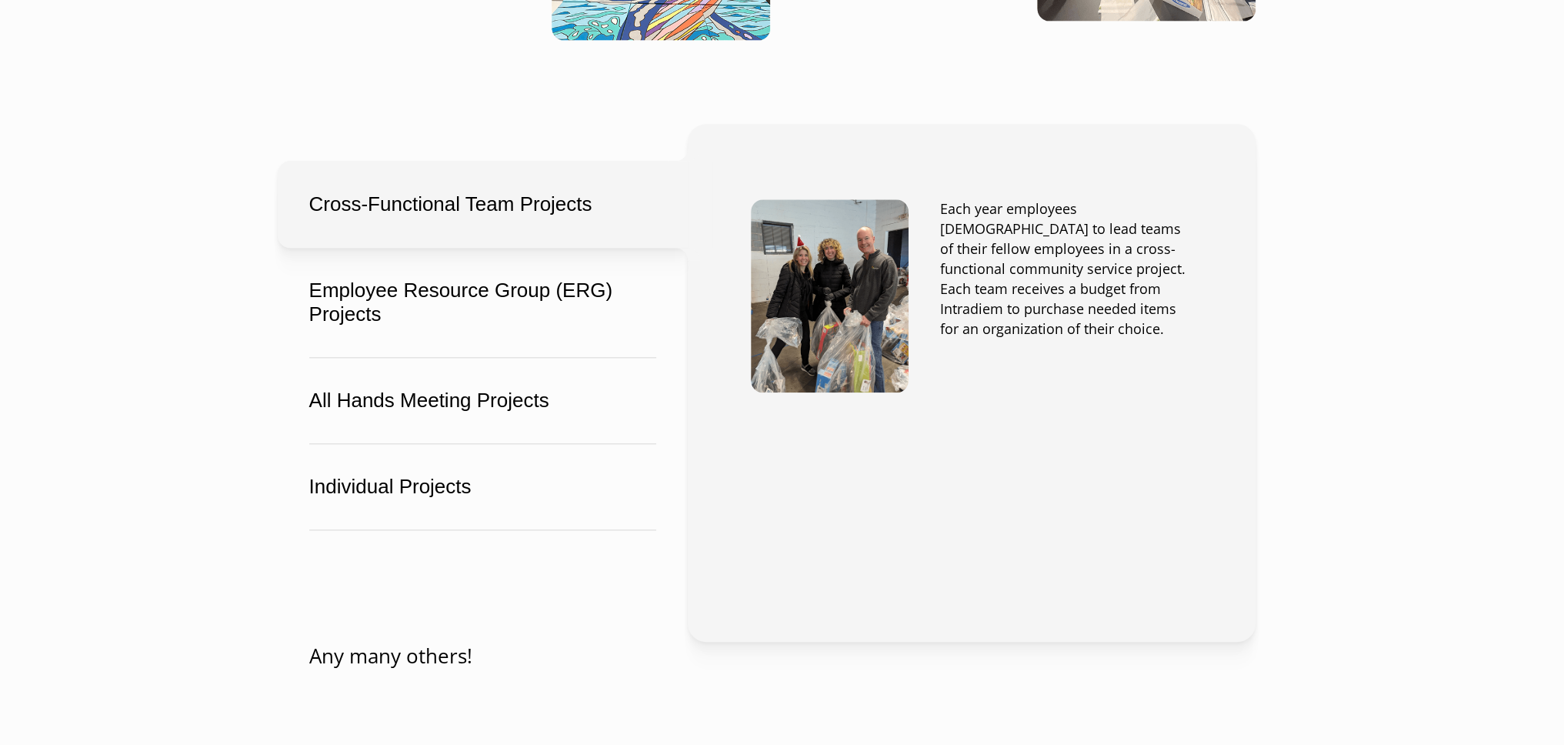
click at [475, 181] on button "Cross-Functional Team Projects" at bounding box center [483, 204] width 410 height 87
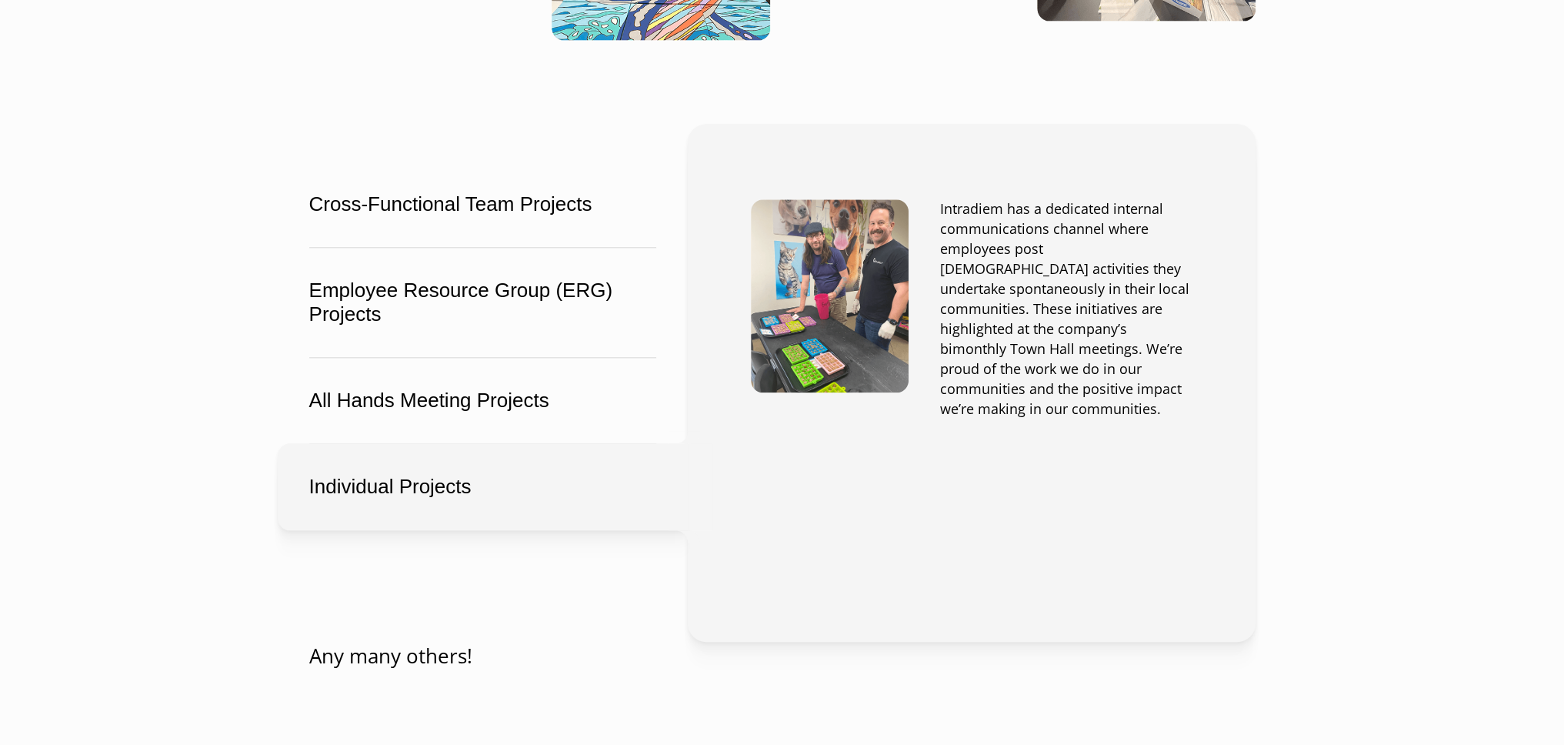
drag, startPoint x: 407, startPoint y: 453, endPoint x: 417, endPoint y: 456, distance: 10.5
click at [408, 454] on button "Individual Projects" at bounding box center [483, 486] width 410 height 87
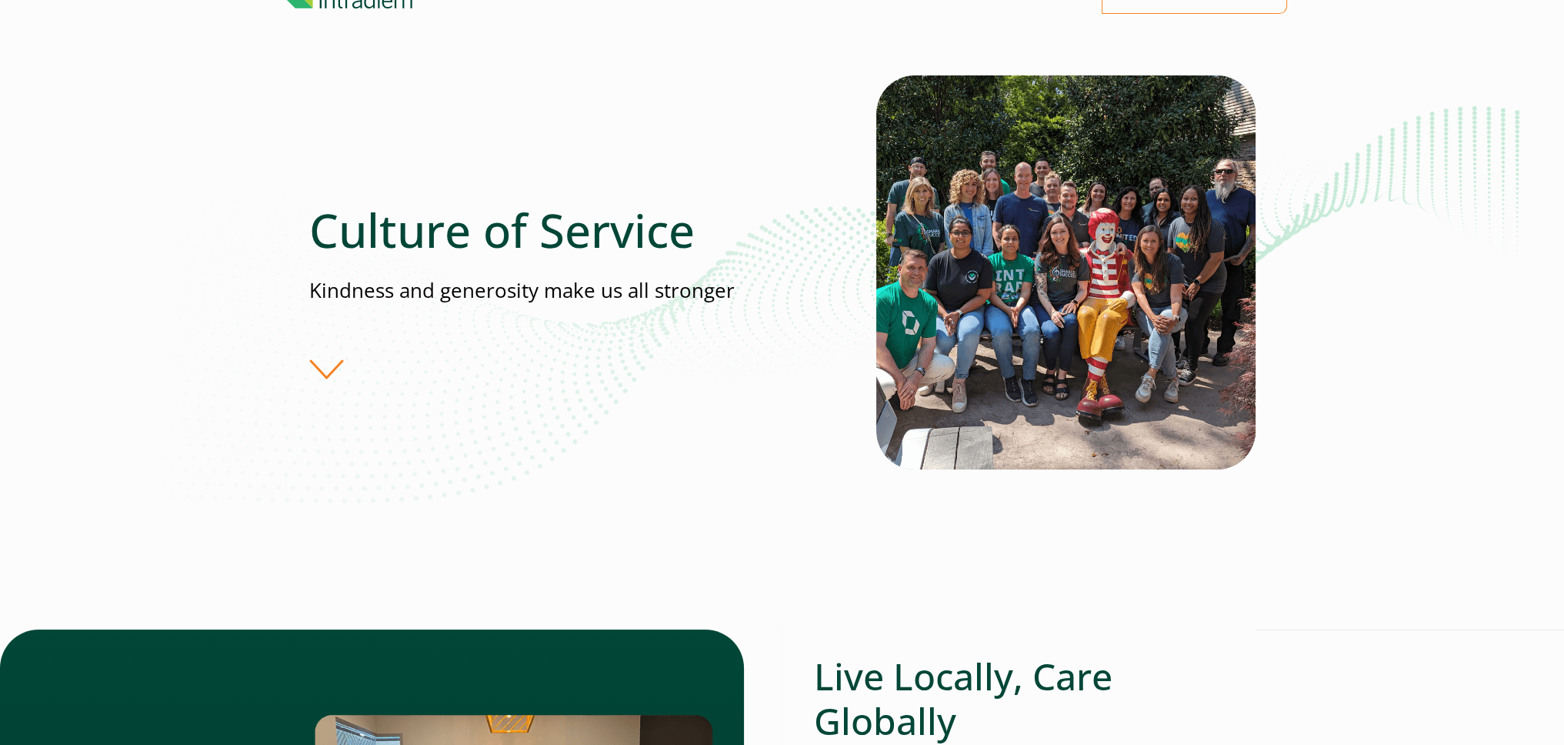
scroll to position [0, 0]
